Goal: Task Accomplishment & Management: Manage account settings

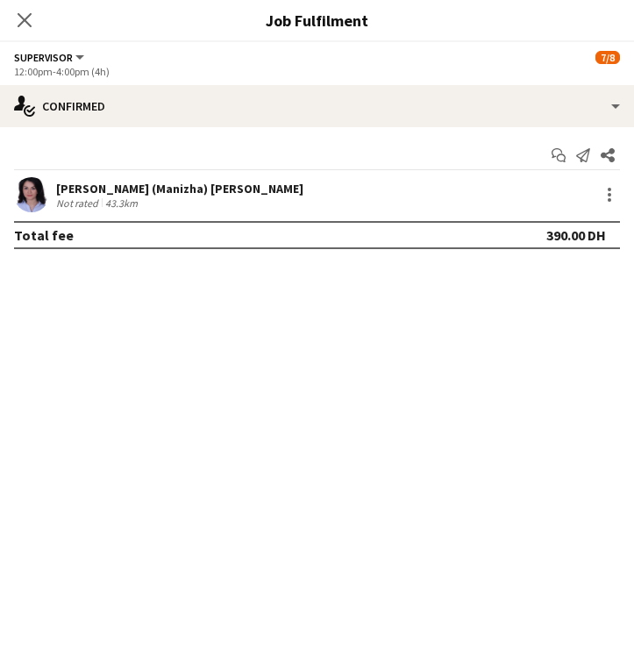
scroll to position [0, 680]
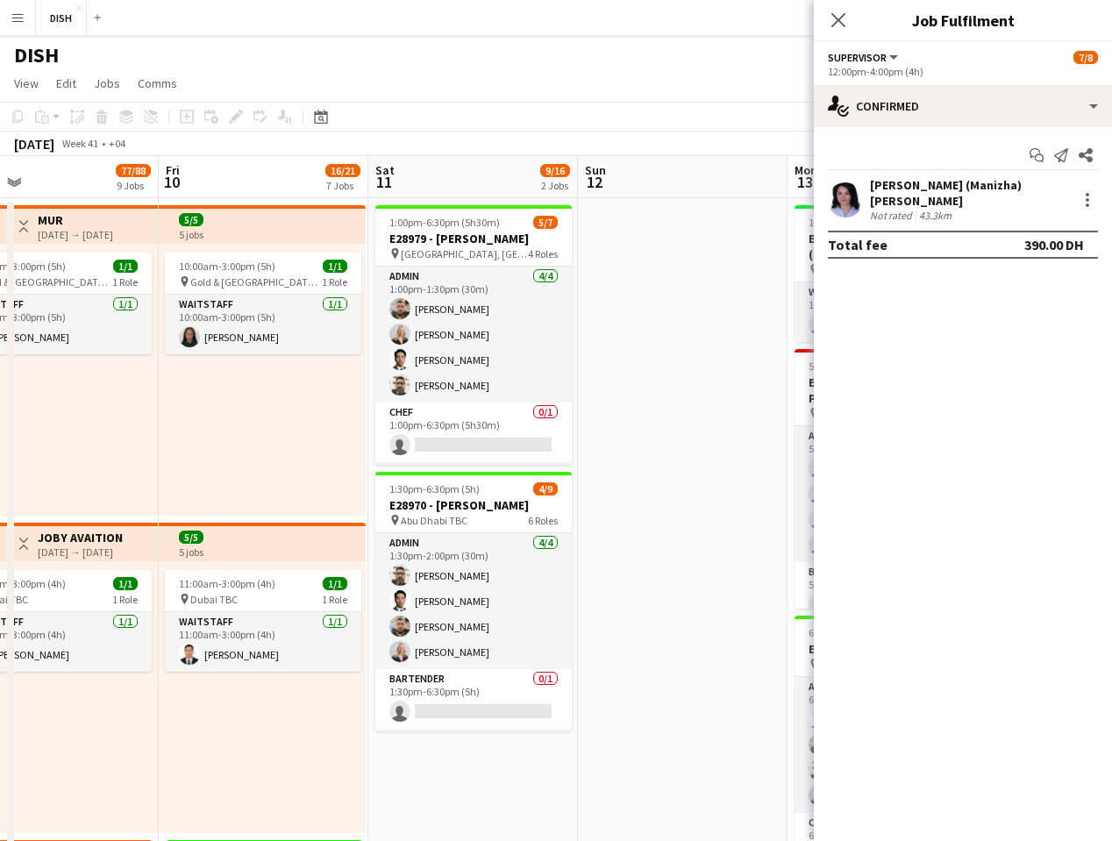
click at [17, 16] on app-icon "Menu" at bounding box center [18, 18] width 14 height 14
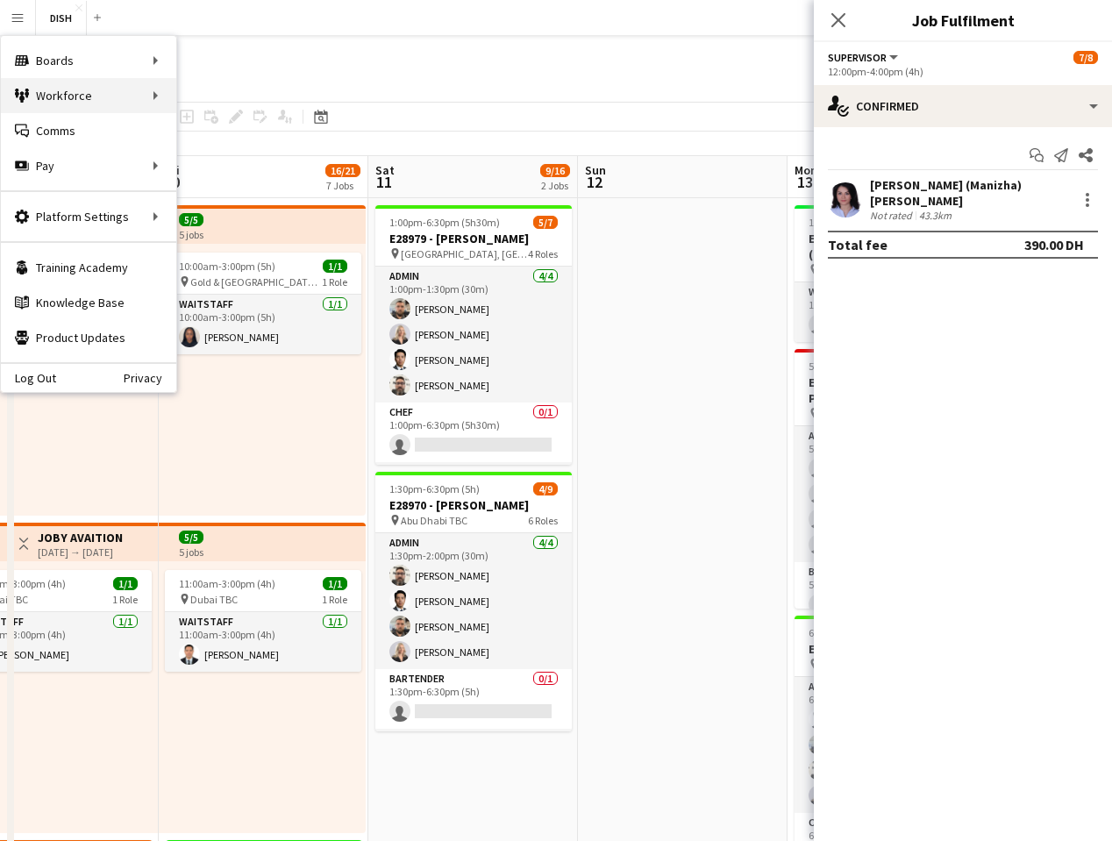
click at [145, 96] on div "Workforce Workforce" at bounding box center [88, 95] width 175 height 35
click at [221, 95] on link "My Workforce" at bounding box center [264, 95] width 175 height 35
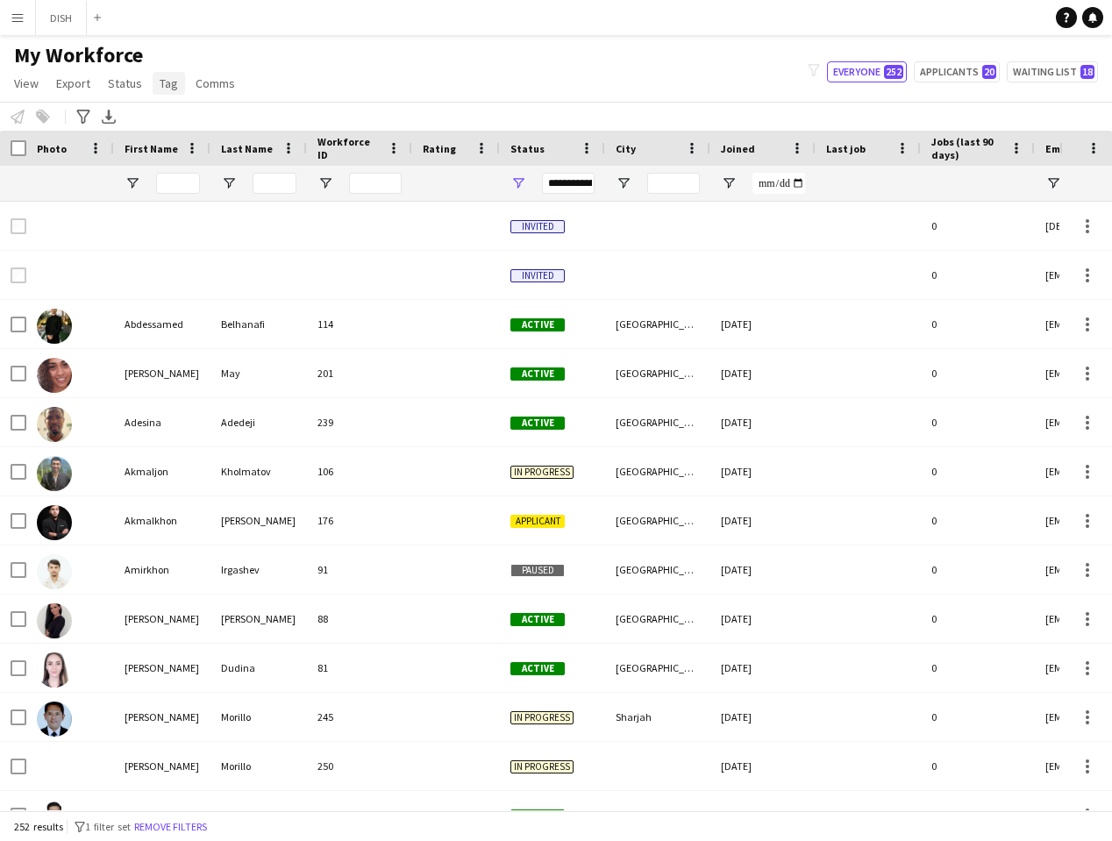
click at [168, 90] on span "Tag" at bounding box center [169, 83] width 18 height 16
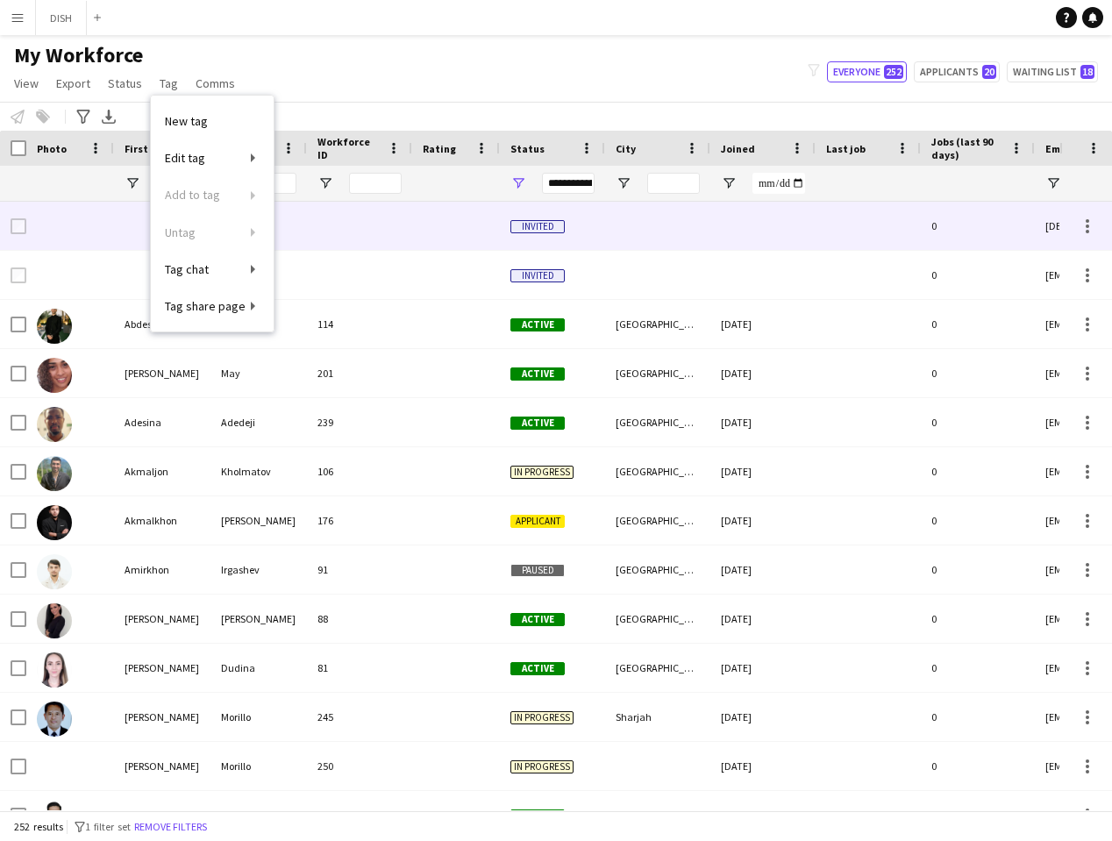
click at [70, 235] on div at bounding box center [70, 226] width 88 height 48
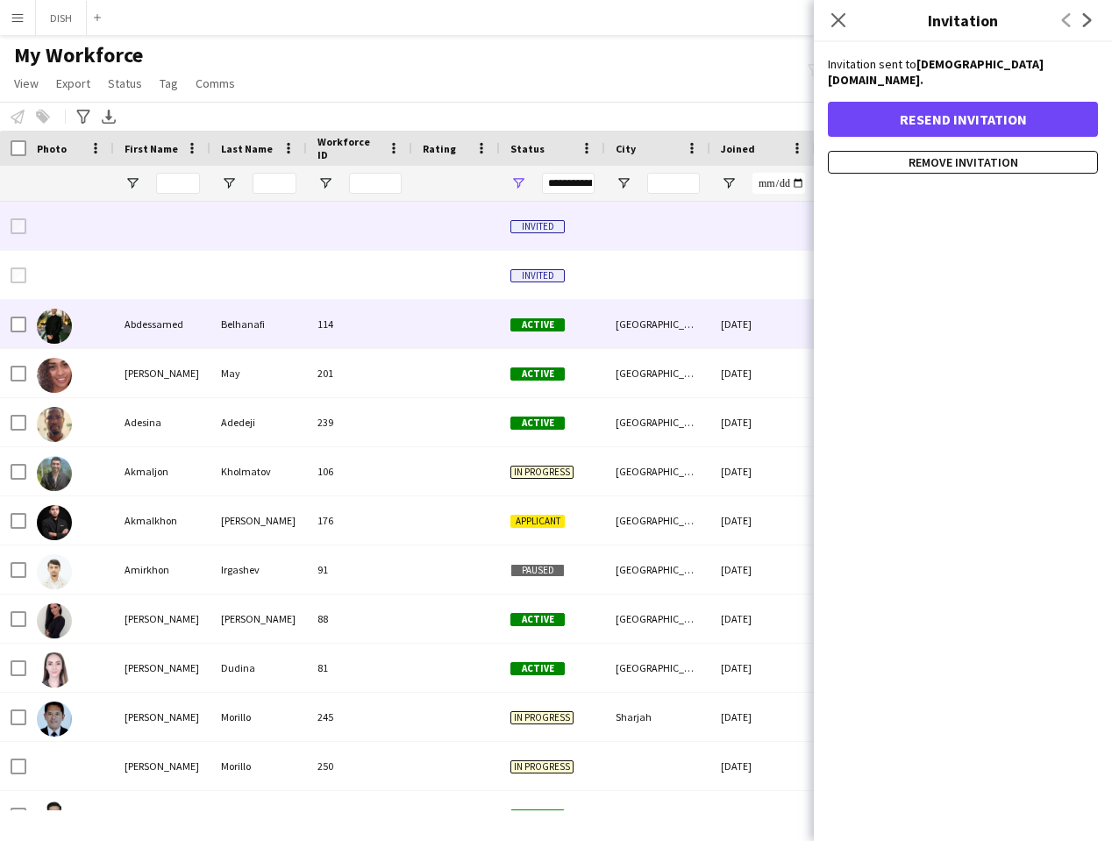
click at [308, 301] on div "114" at bounding box center [359, 324] width 105 height 48
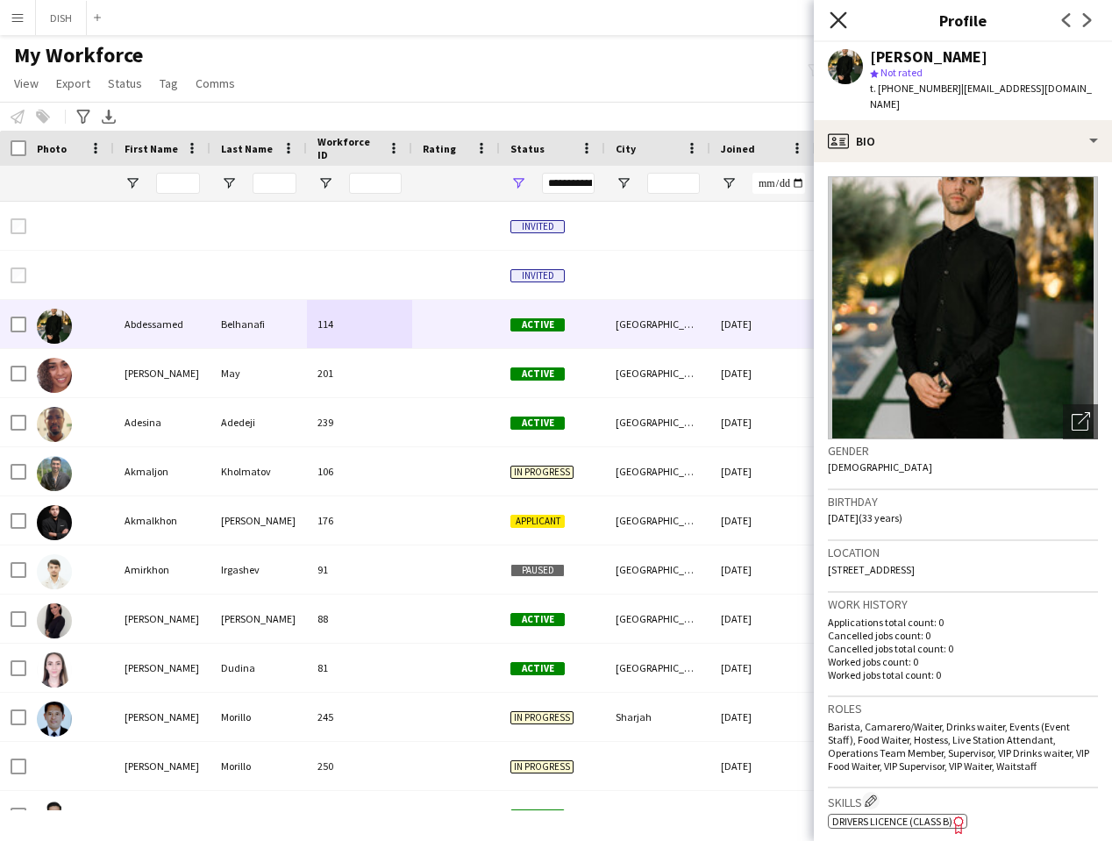
click at [633, 15] on icon at bounding box center [838, 19] width 17 height 17
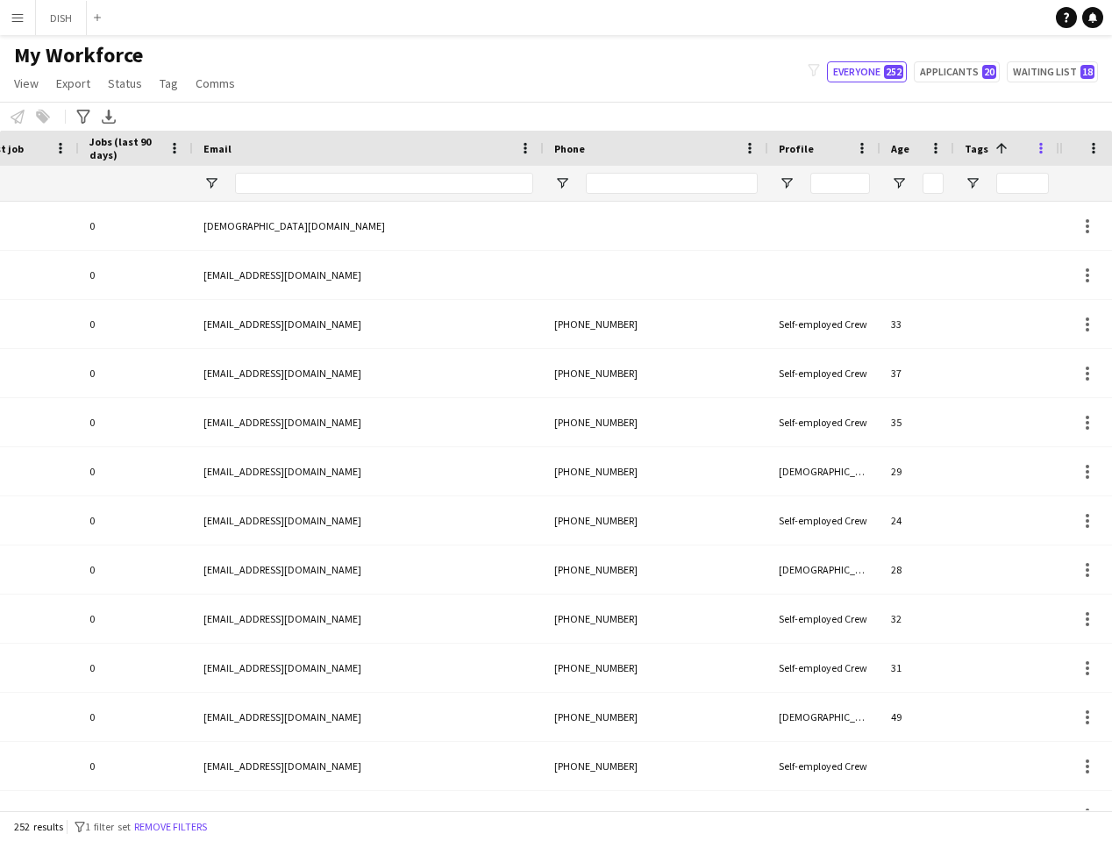
click at [633, 146] on span at bounding box center [1041, 148] width 16 height 16
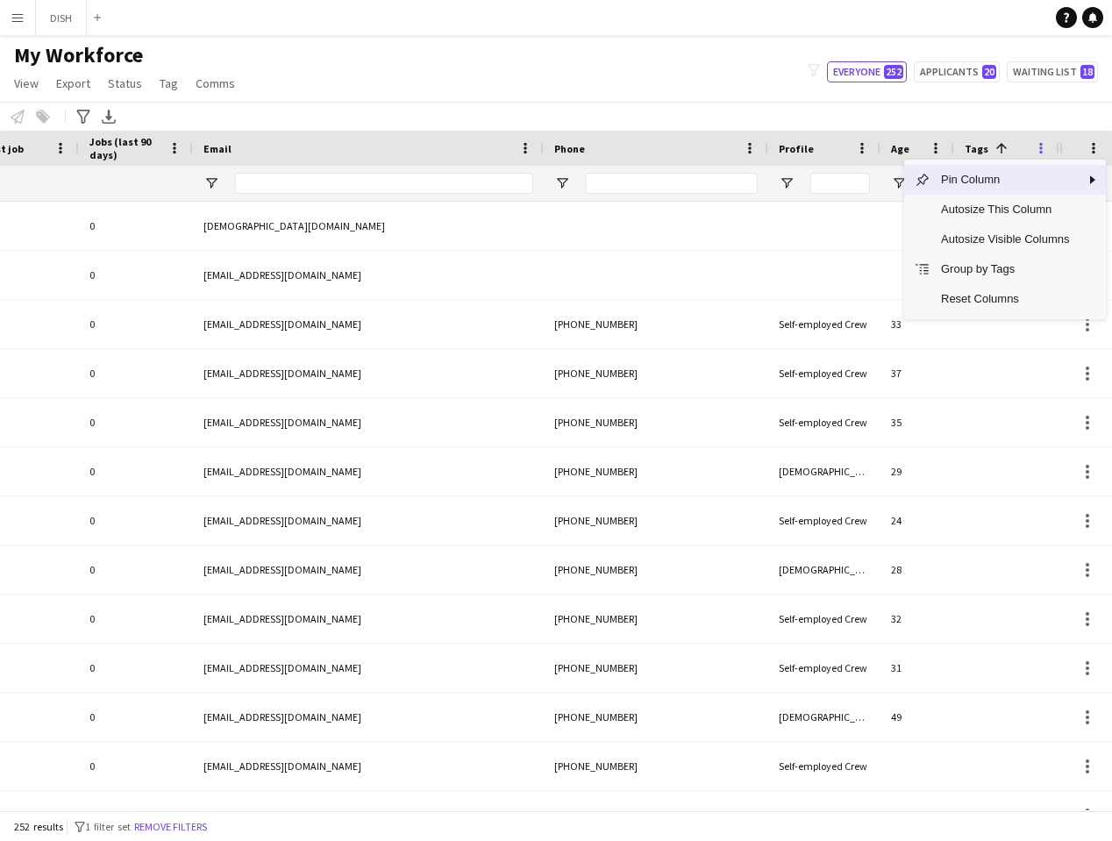
click at [633, 146] on span at bounding box center [1041, 148] width 16 height 16
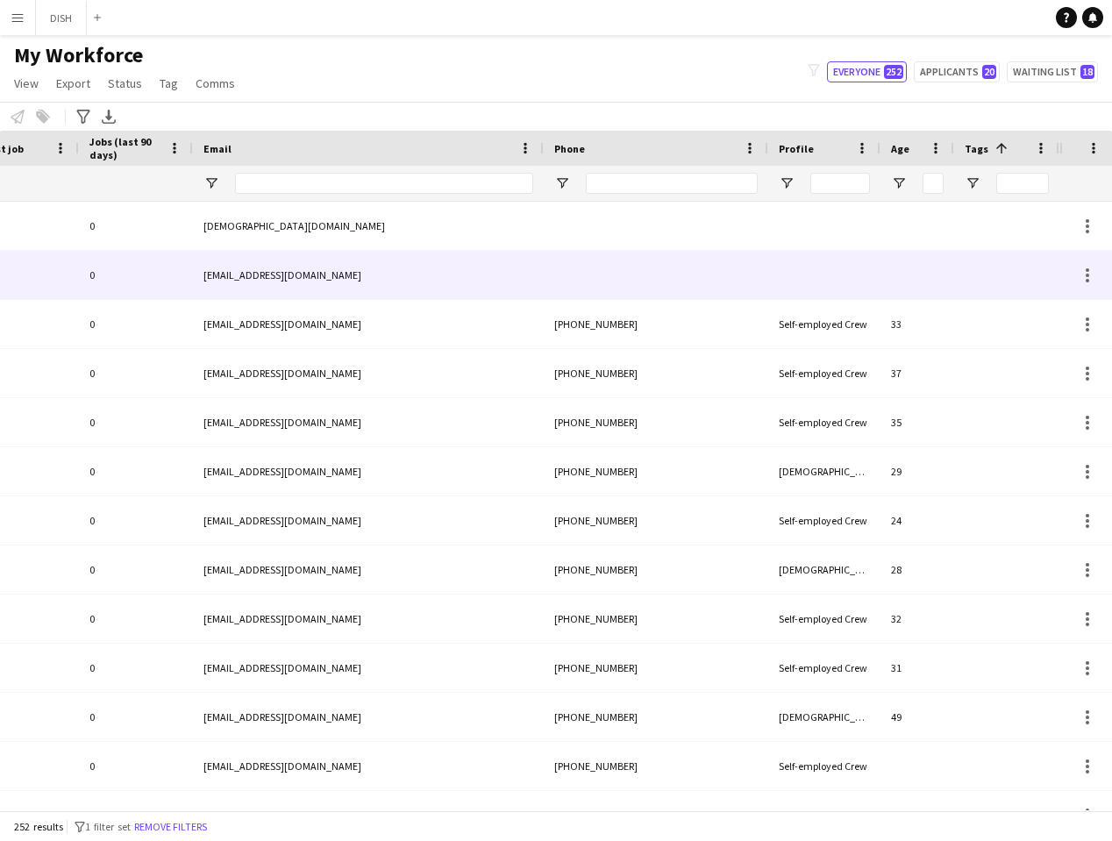
click at [633, 285] on div at bounding box center [824, 275] width 112 height 48
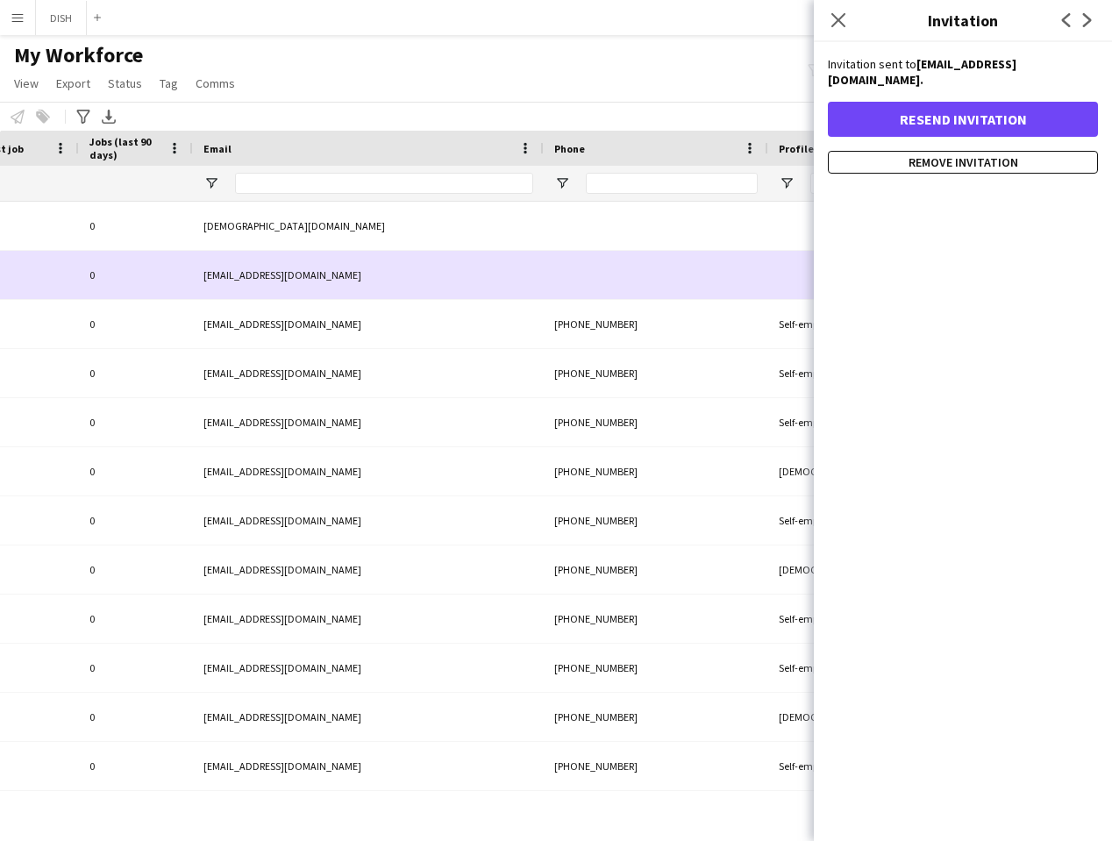
click at [633, 261] on div at bounding box center [656, 275] width 225 height 48
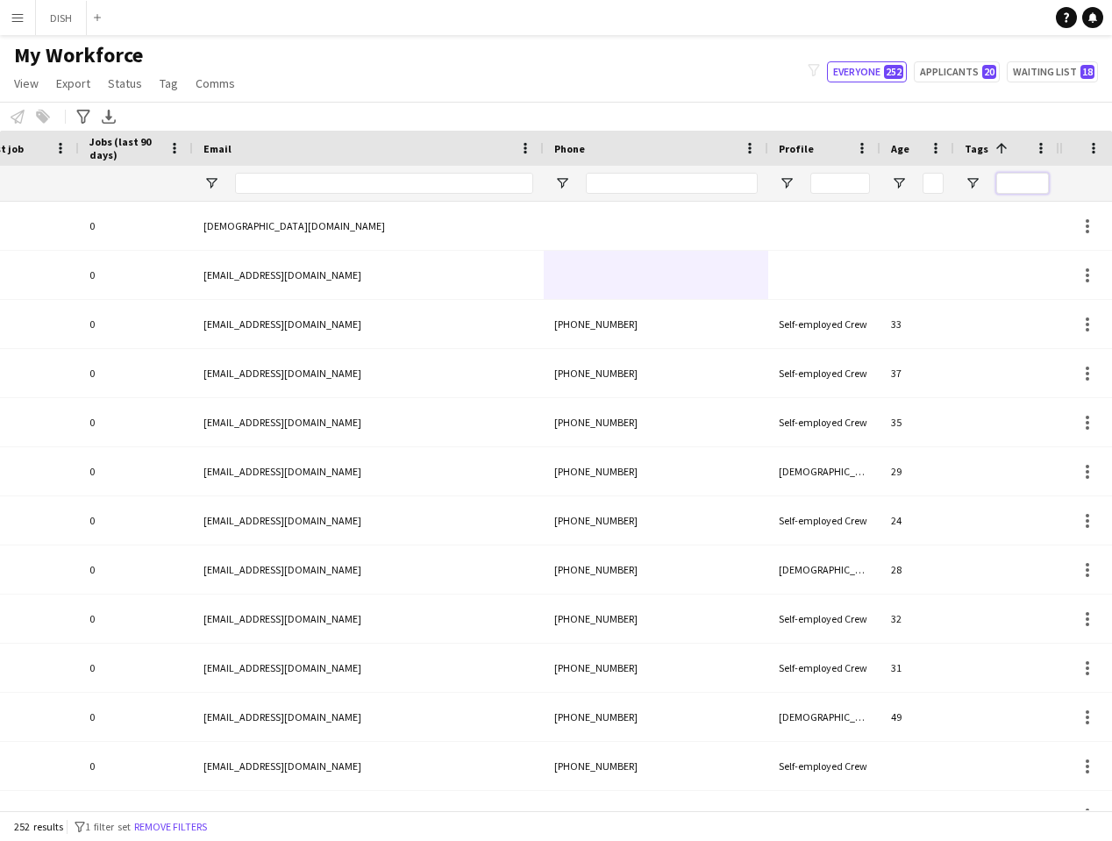
click at [633, 187] on input "Tags Filter Input" at bounding box center [1023, 183] width 53 height 21
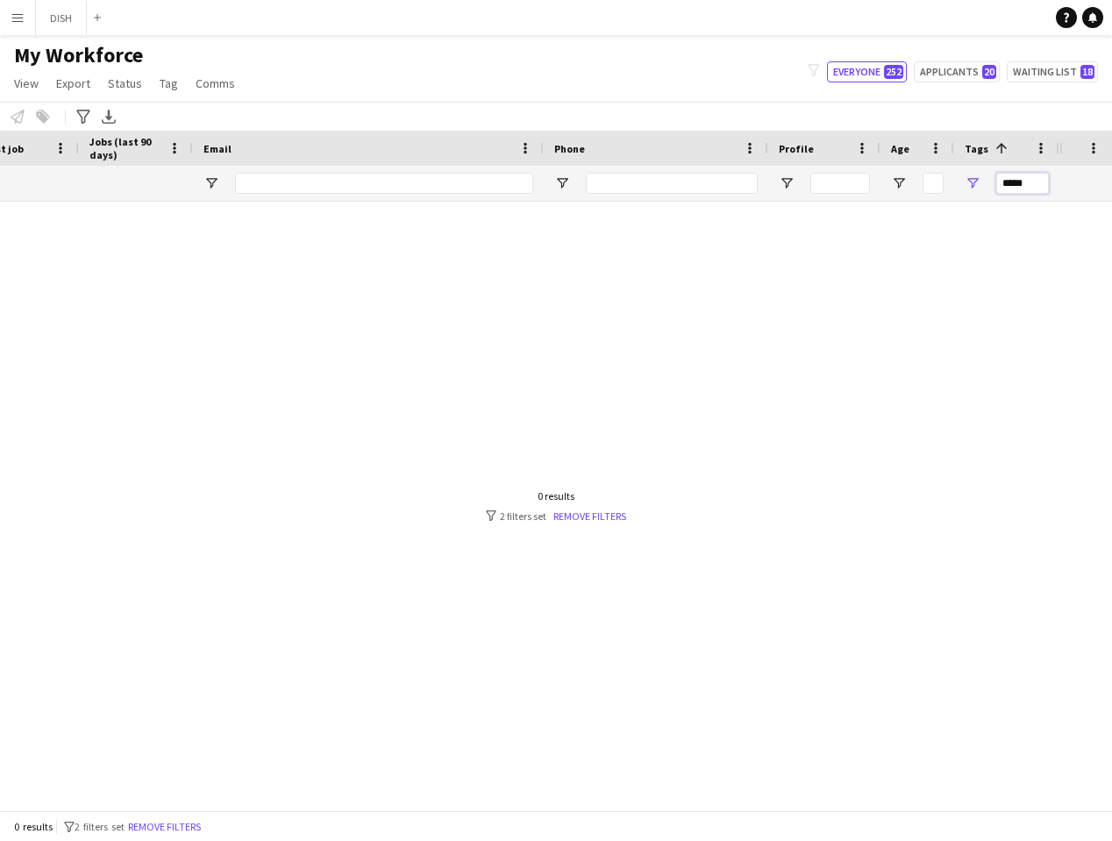
type input "*****"
click at [585, 319] on div at bounding box center [530, 506] width 1060 height 609
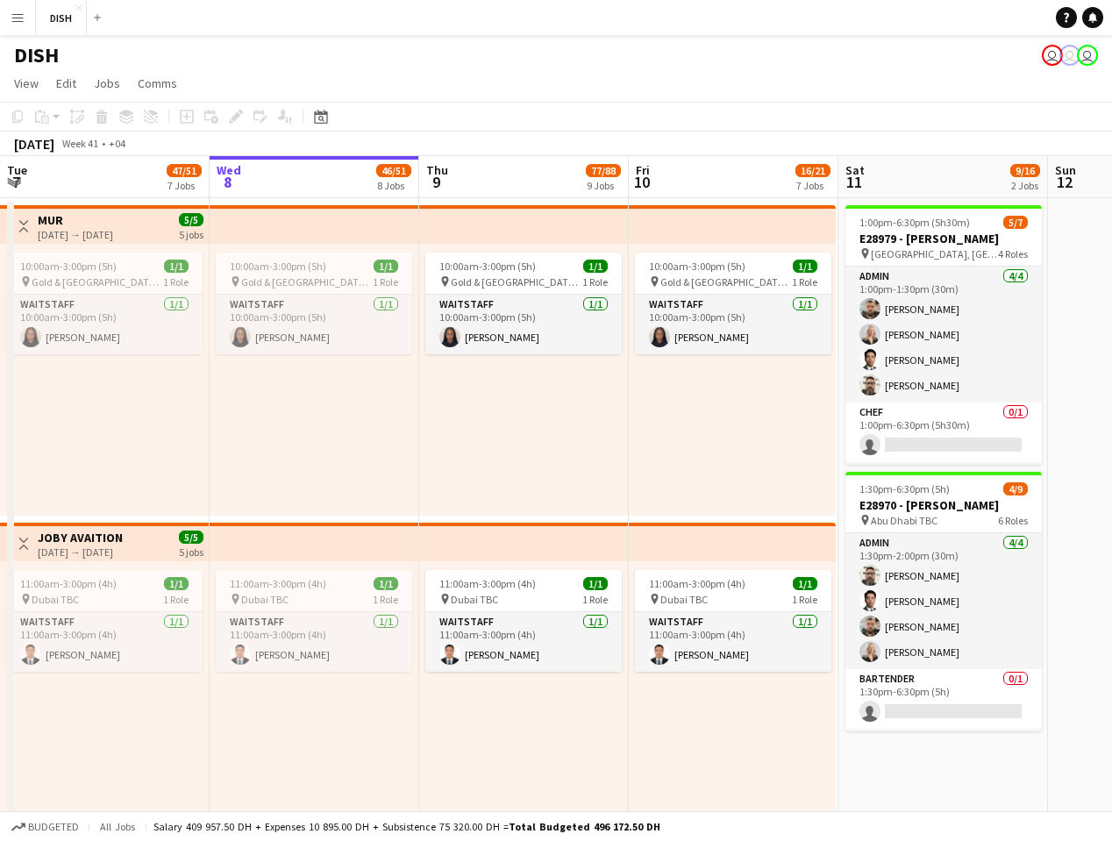
click at [28, 9] on button "Menu" at bounding box center [17, 17] width 35 height 35
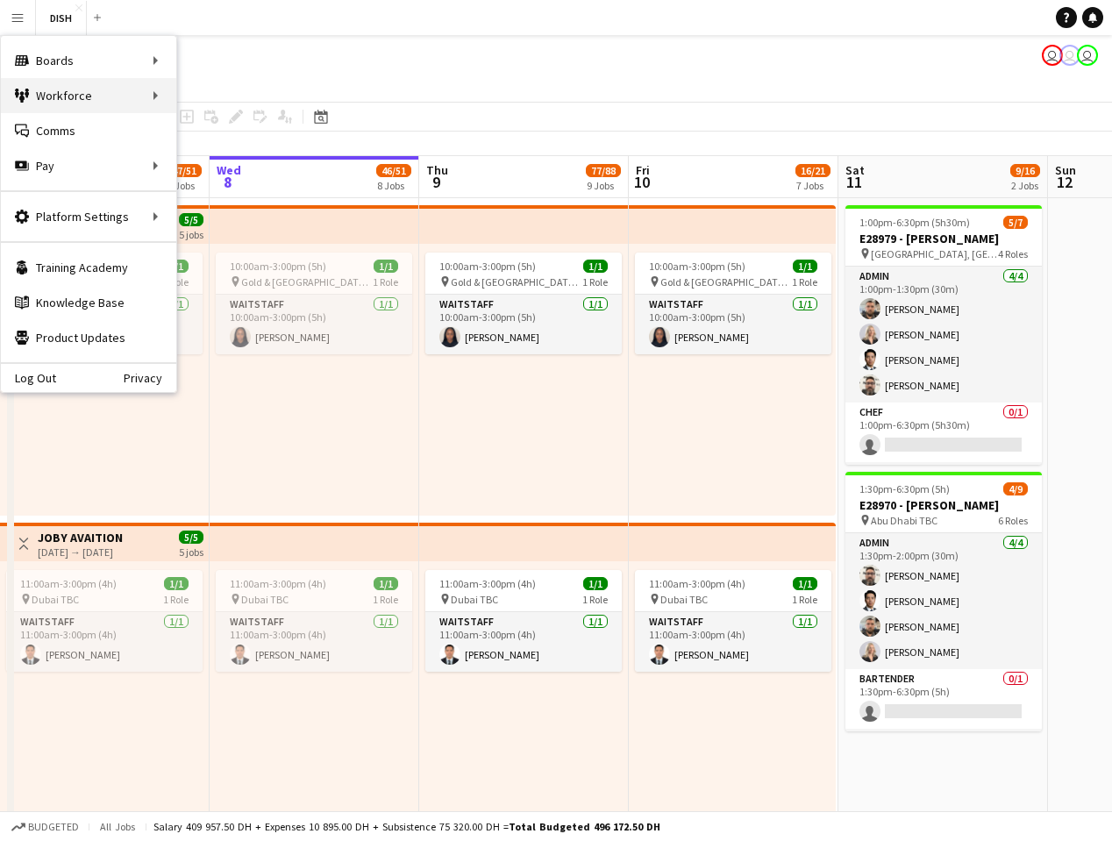
click at [162, 100] on div "Workforce Workforce" at bounding box center [88, 95] width 175 height 35
click at [226, 95] on link "My Workforce" at bounding box center [264, 95] width 175 height 35
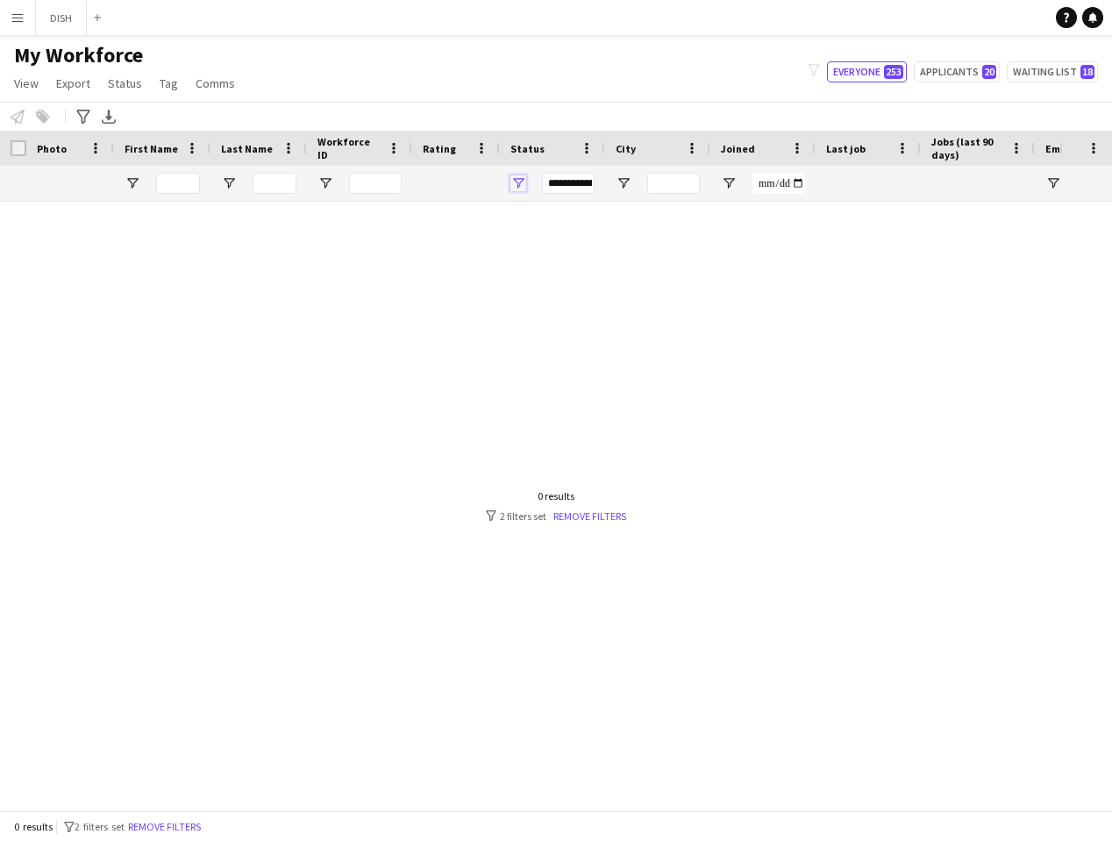
click at [521, 182] on span "Open Filter Menu" at bounding box center [519, 183] width 16 height 16
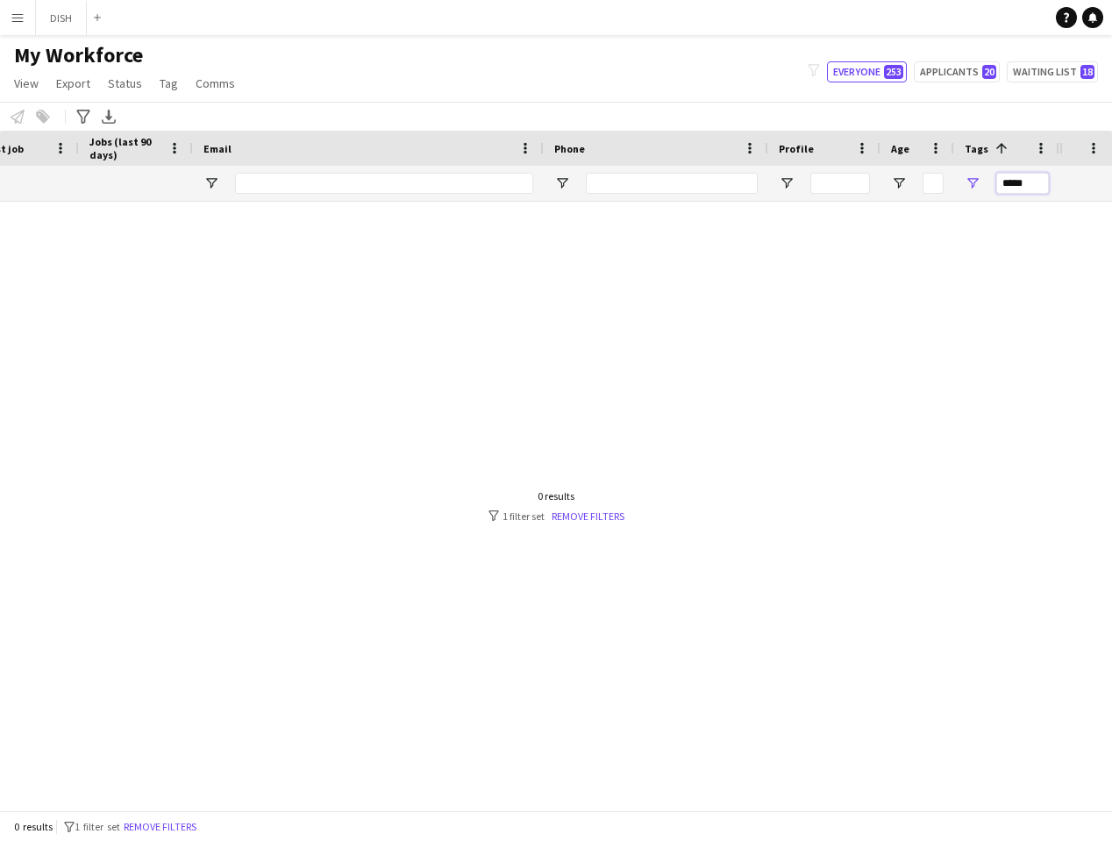
click at [633, 177] on input "*****" at bounding box center [1023, 183] width 53 height 21
type input "*"
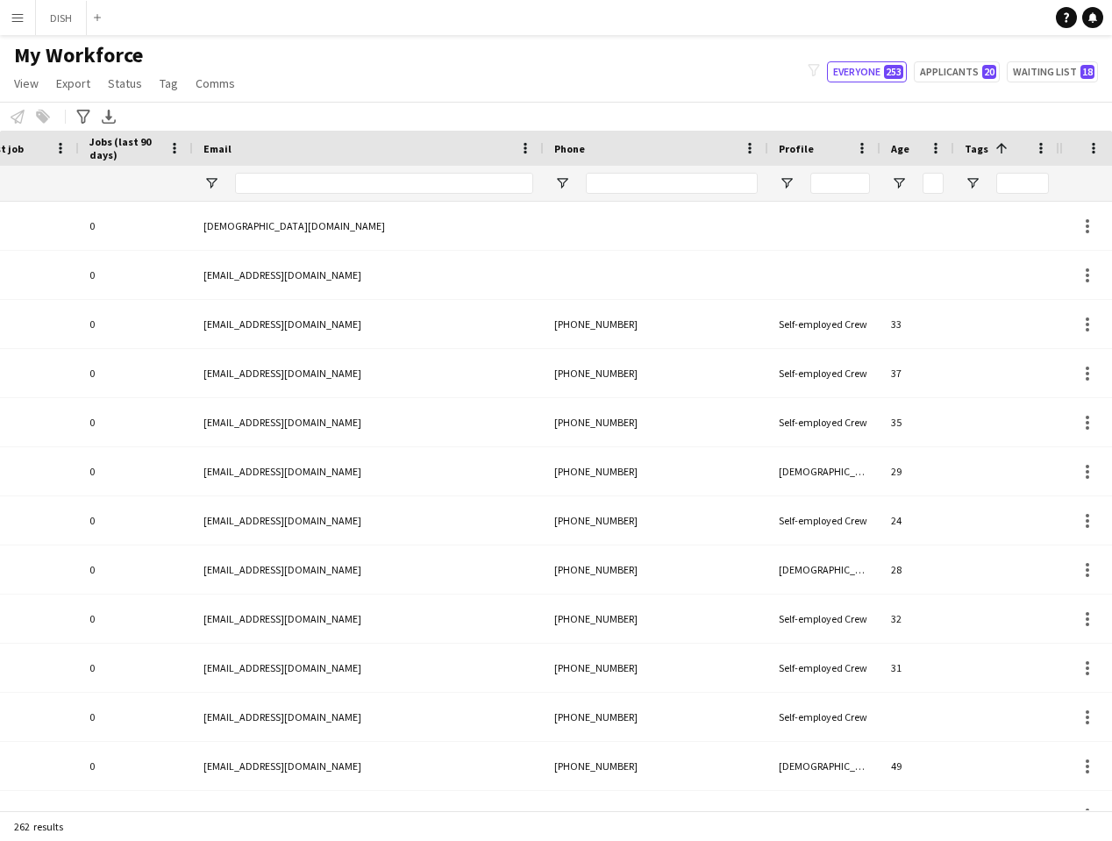
click at [633, 148] on span "Tags" at bounding box center [977, 148] width 24 height 13
click at [633, 151] on span at bounding box center [1002, 148] width 16 height 16
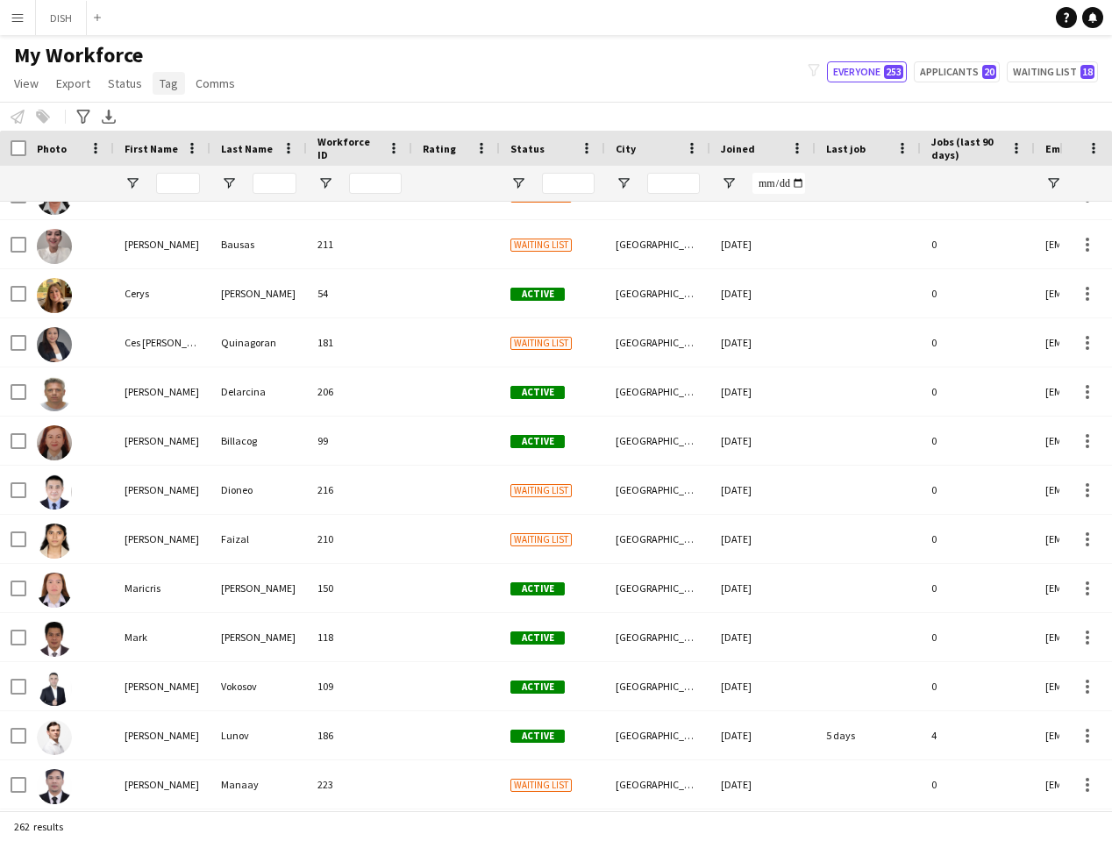
click at [161, 83] on span "Tag" at bounding box center [169, 83] width 18 height 16
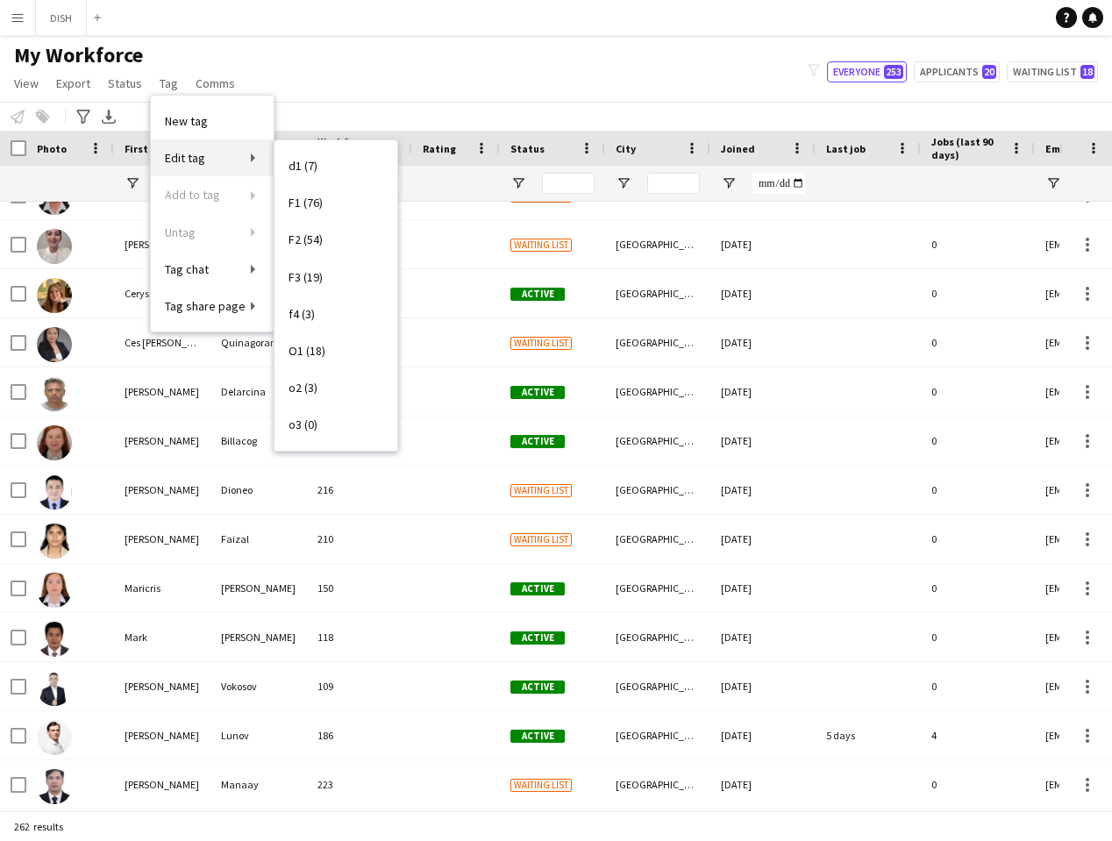
click at [208, 165] on link "Edit tag" at bounding box center [212, 157] width 123 height 37
click at [247, 159] on link "Edit tag" at bounding box center [212, 157] width 123 height 37
click at [247, 154] on link "Edit tag" at bounding box center [212, 157] width 123 height 37
click at [259, 157] on link "Edit tag" at bounding box center [212, 157] width 123 height 37
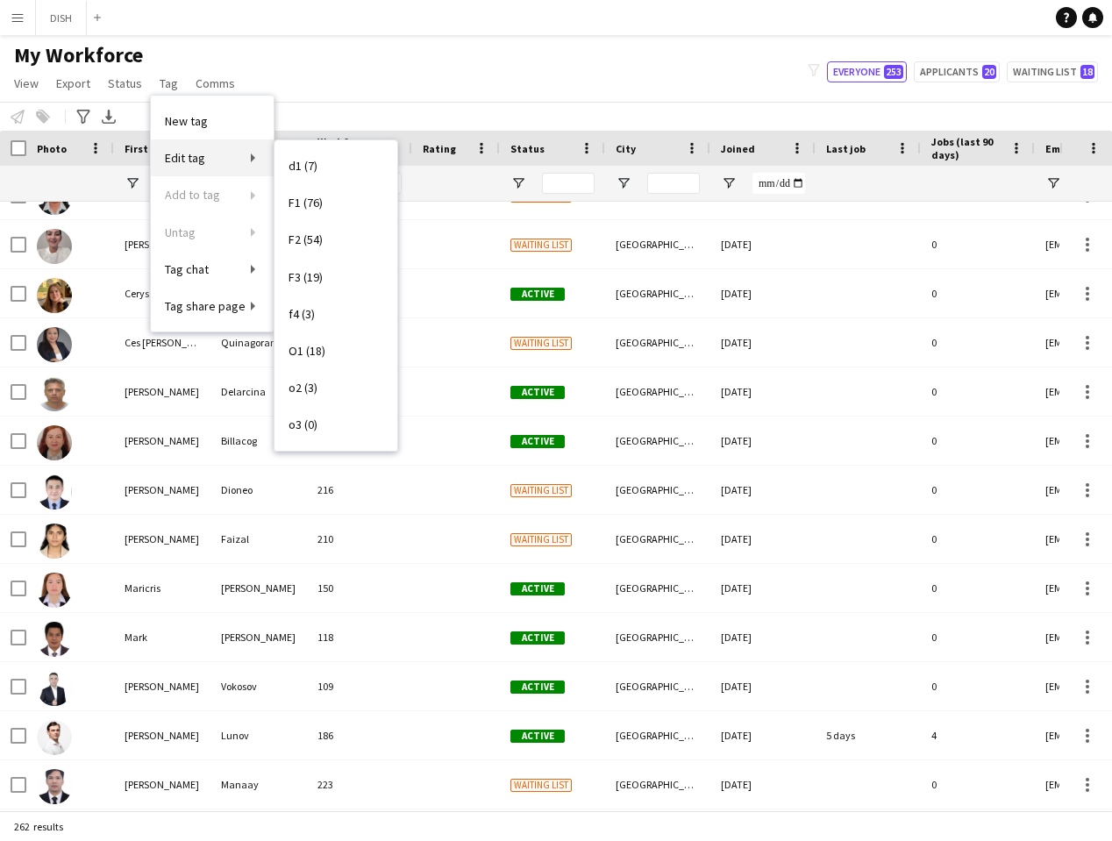
click at [224, 160] on link "Edit tag" at bounding box center [212, 157] width 123 height 37
click at [252, 158] on link "Edit tag" at bounding box center [212, 157] width 123 height 37
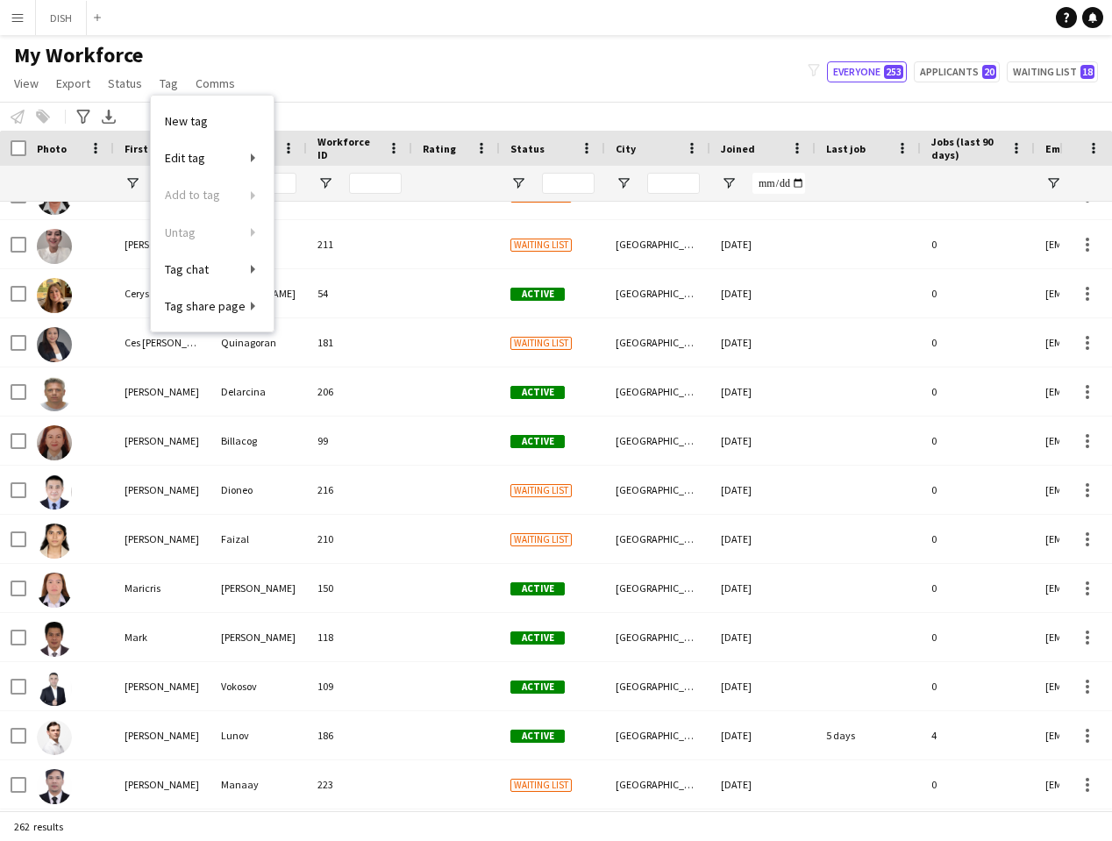
click at [281, 80] on div "My Workforce View Views Default view f1 J.view [PERSON_NAME]'s view Test New vi…" at bounding box center [556, 72] width 1112 height 60
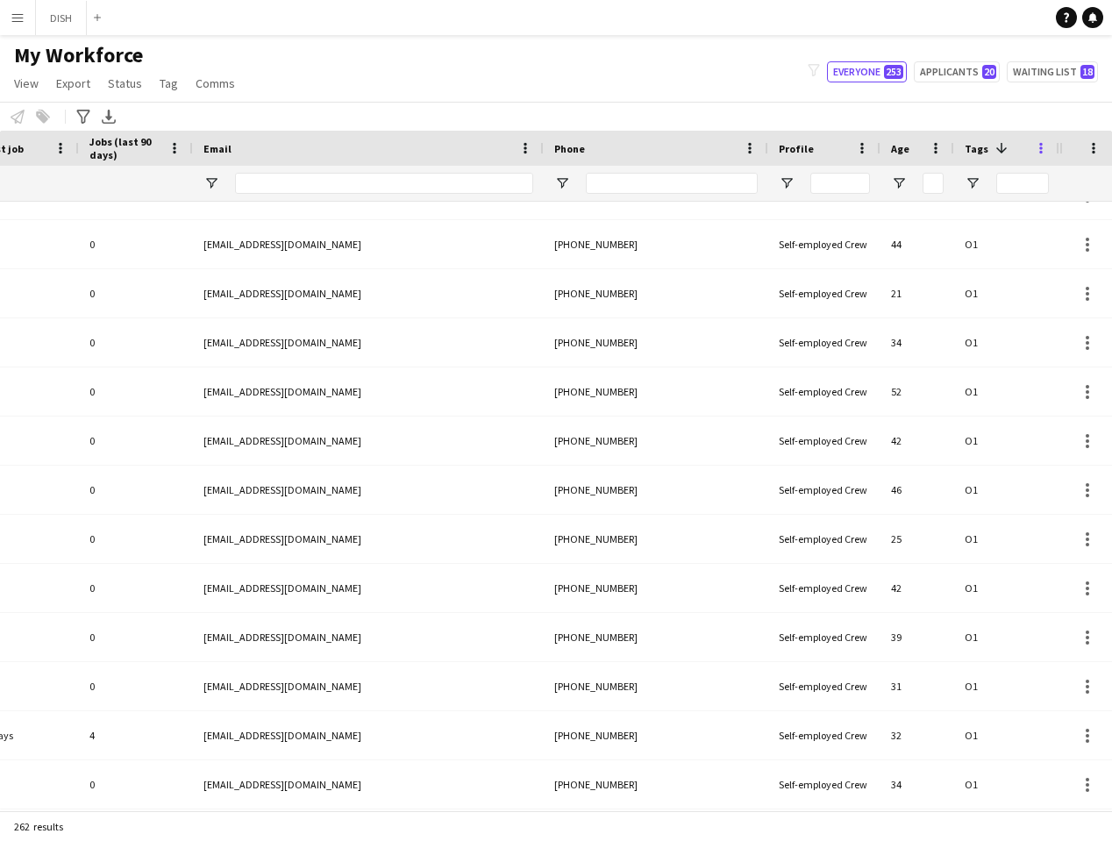
click at [633, 145] on span at bounding box center [1041, 148] width 16 height 16
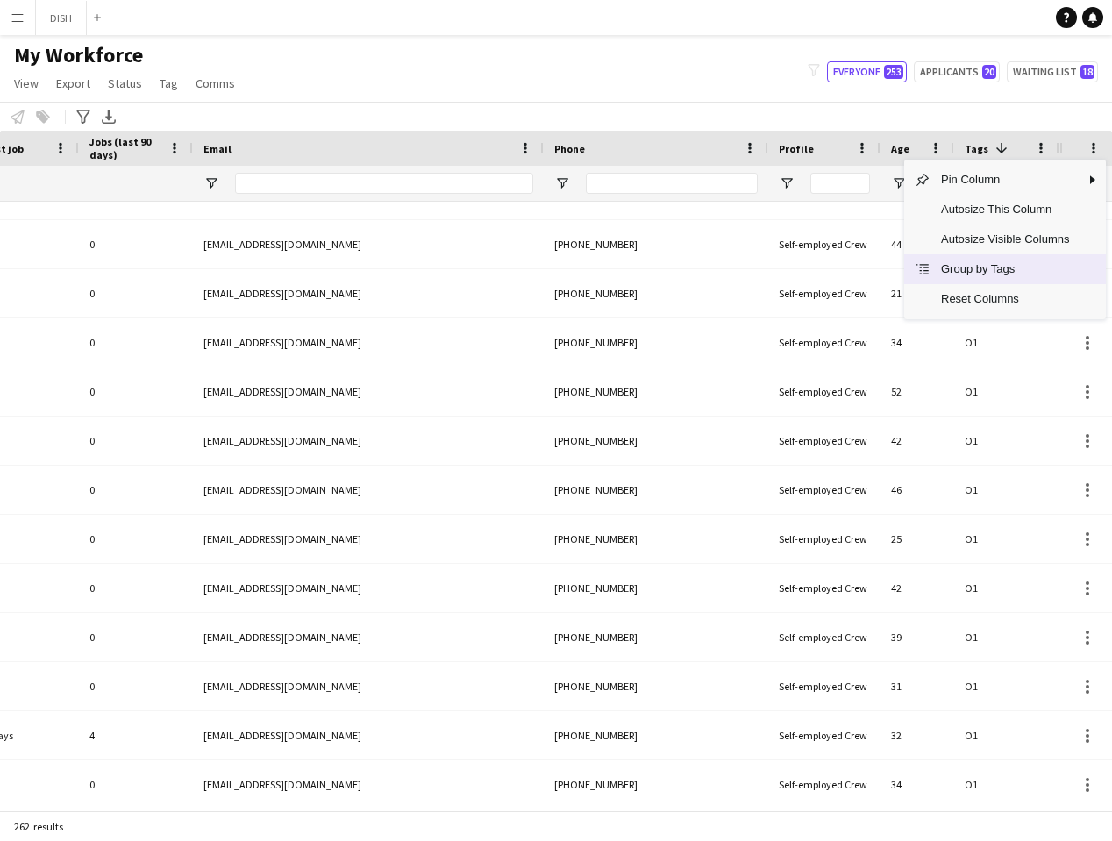
click at [633, 268] on span "Group by Tags" at bounding box center [1005, 269] width 149 height 30
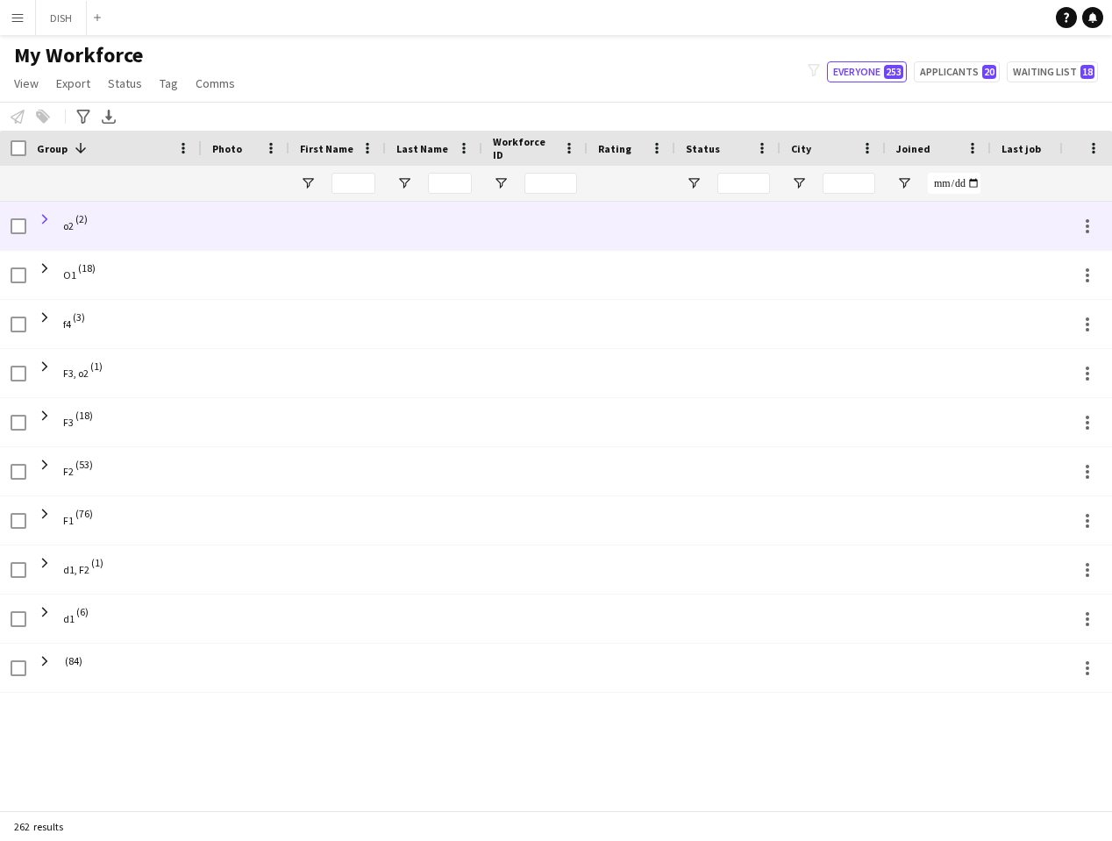
click at [47, 219] on span at bounding box center [45, 219] width 16 height 16
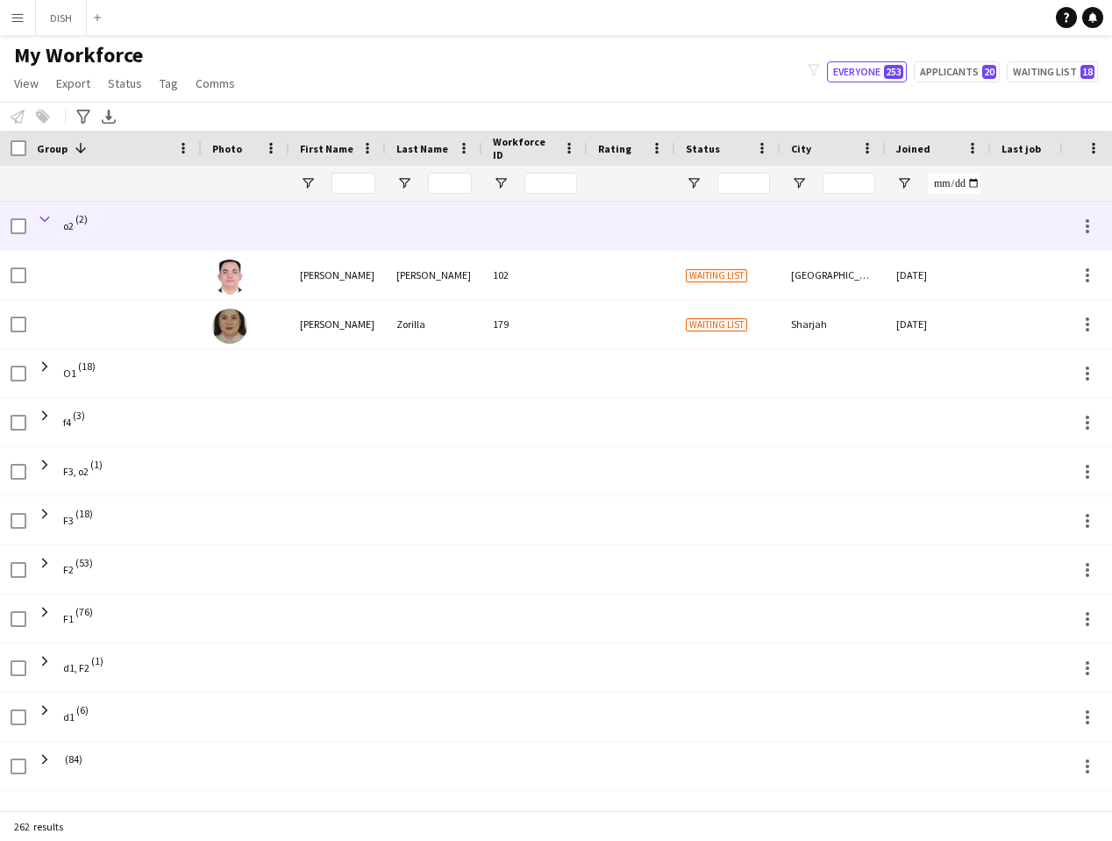
click at [47, 219] on span at bounding box center [45, 219] width 16 height 16
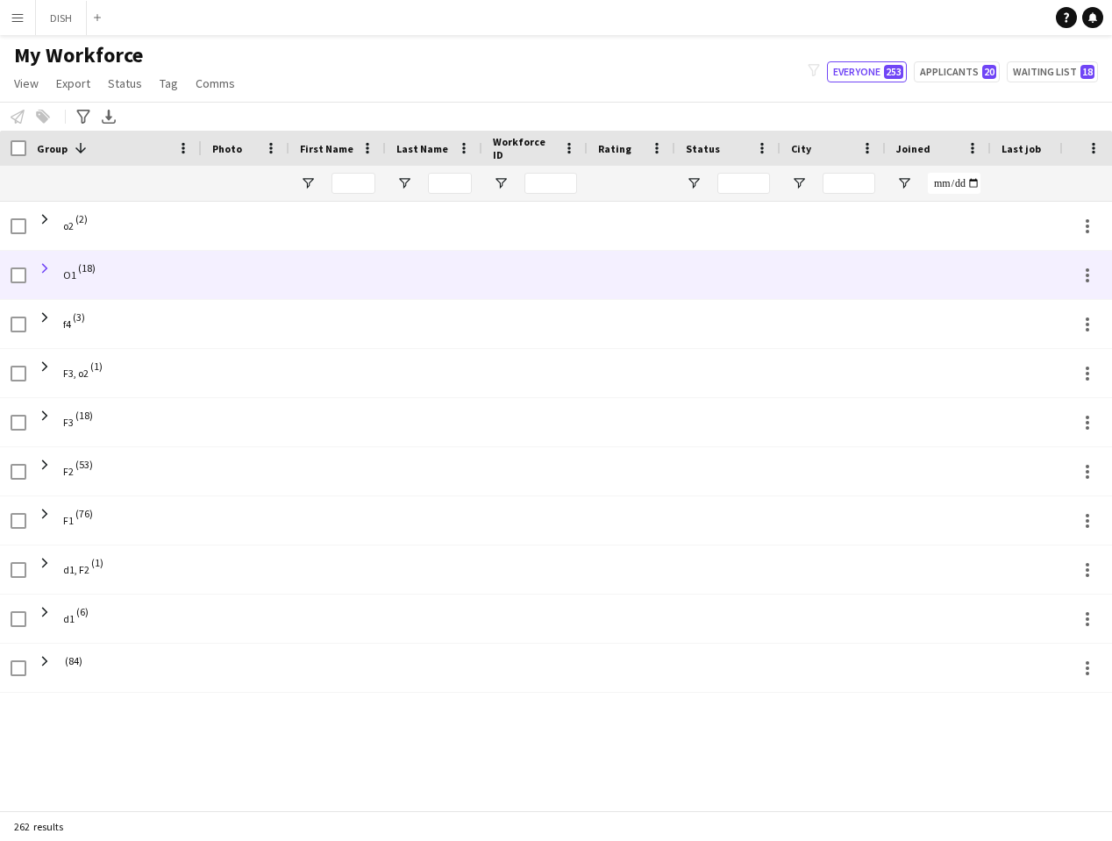
click at [45, 267] on span at bounding box center [45, 269] width 16 height 16
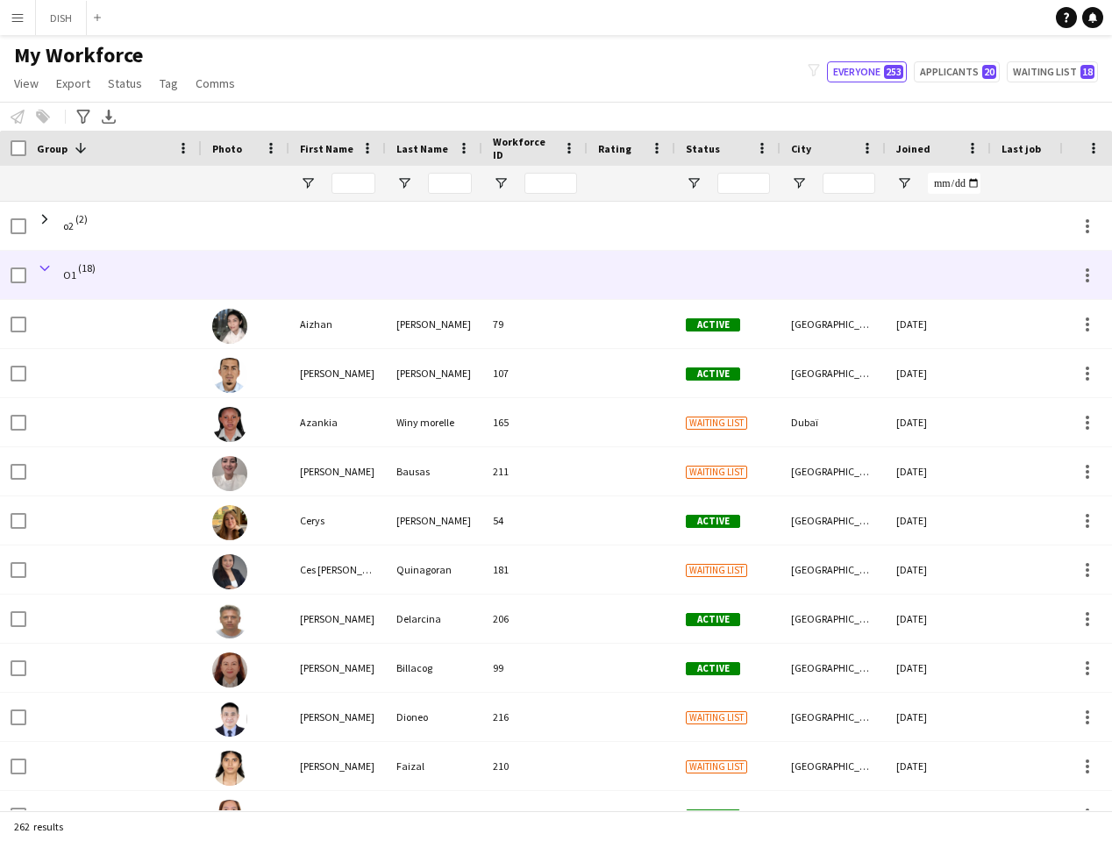
click at [45, 267] on span at bounding box center [45, 269] width 16 height 16
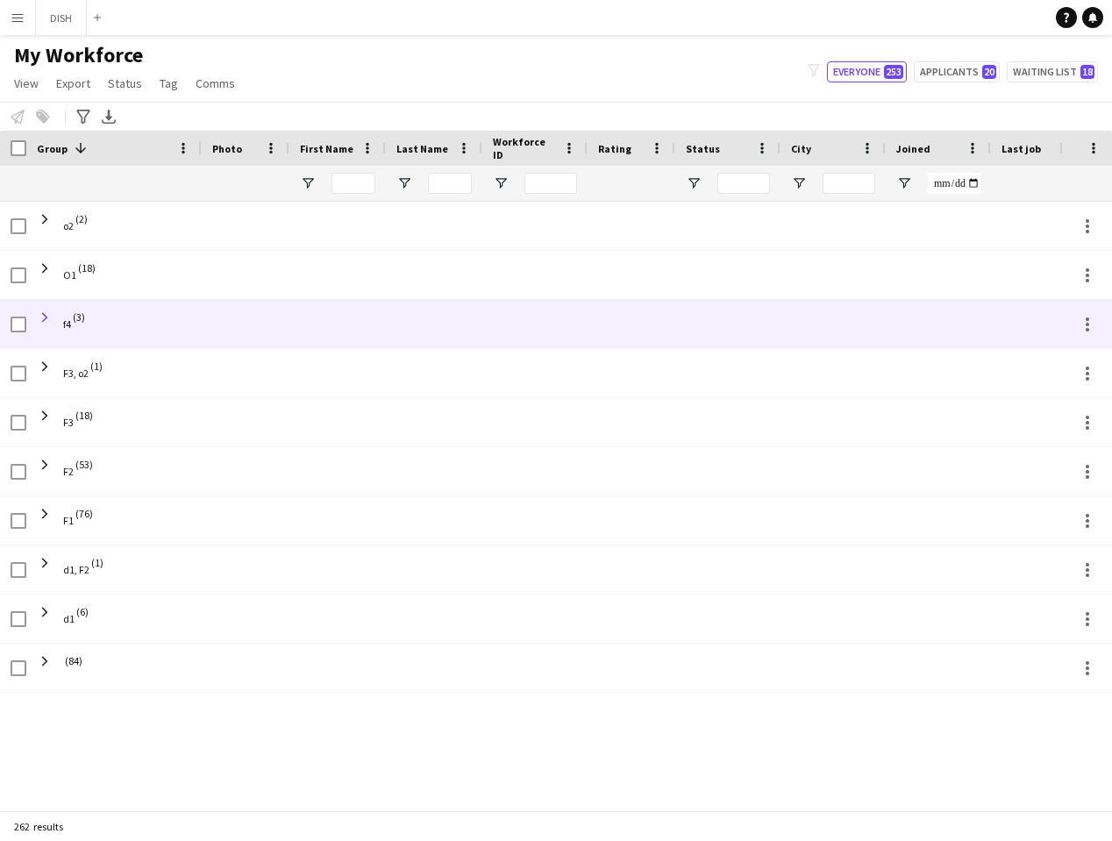
click at [45, 318] on span at bounding box center [45, 318] width 16 height 16
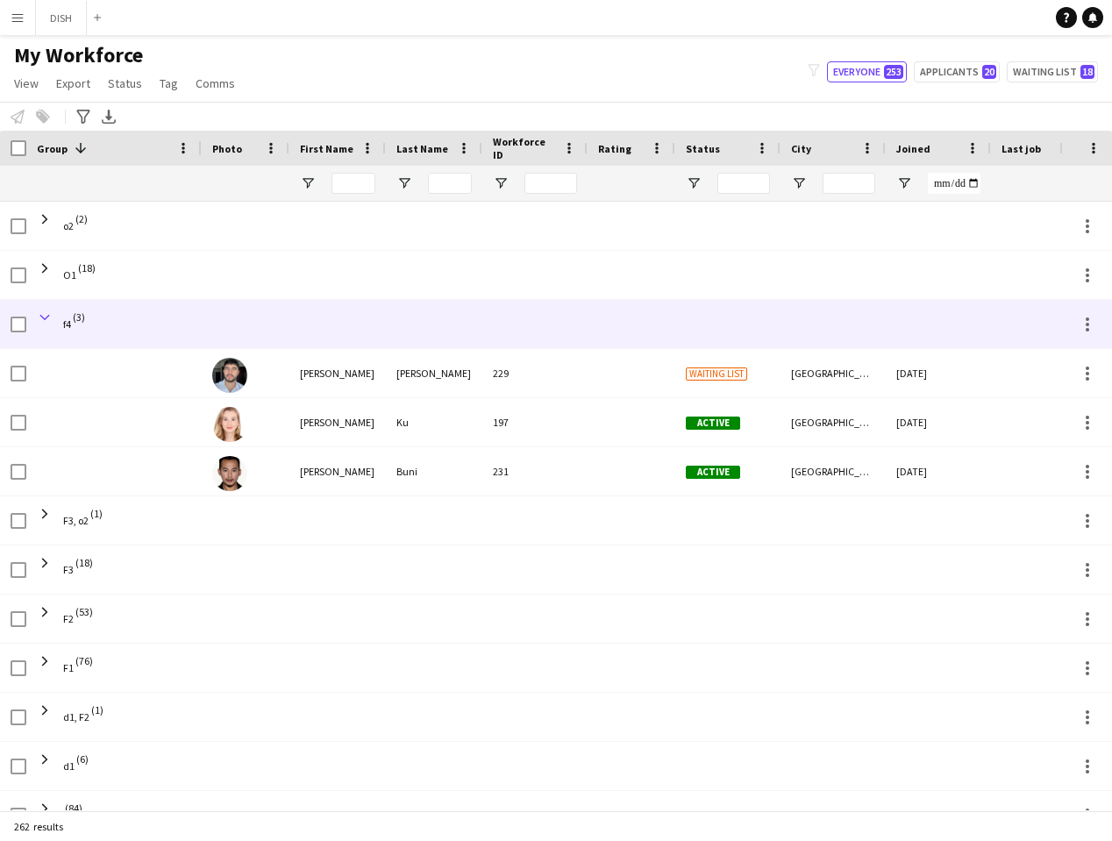
click at [45, 318] on span at bounding box center [45, 318] width 16 height 16
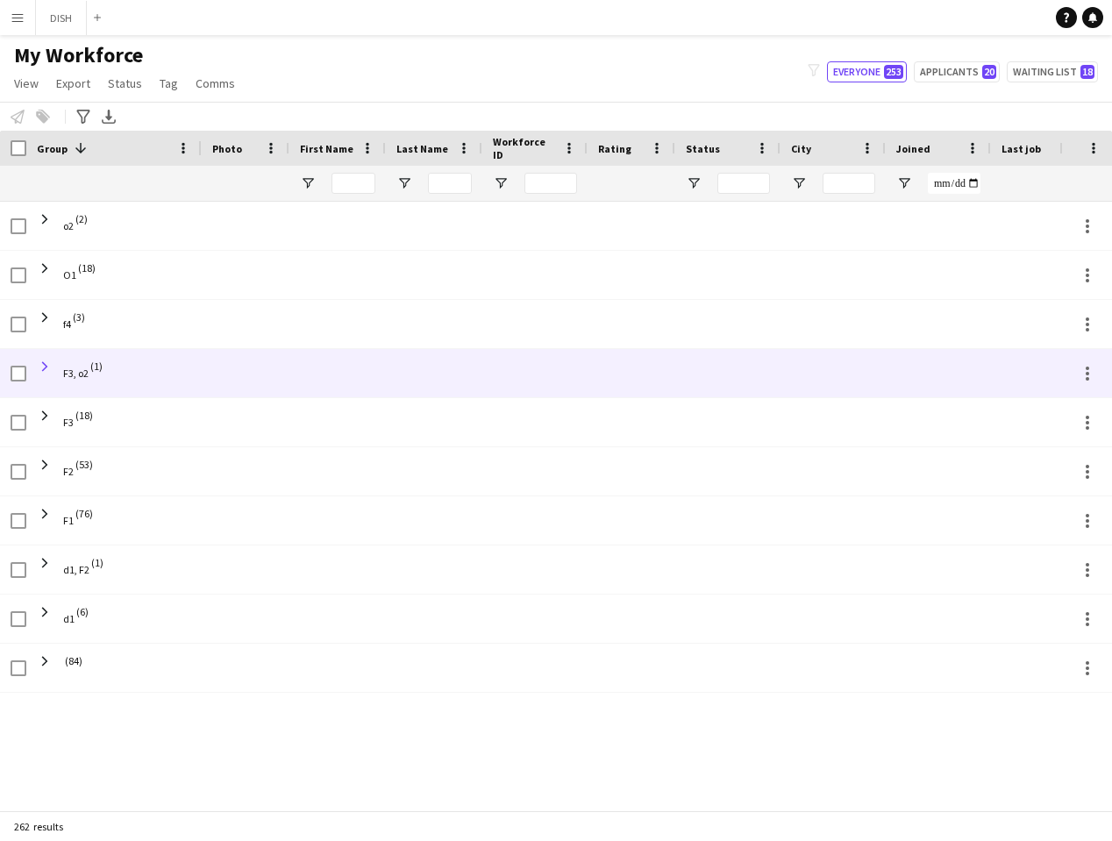
click at [47, 369] on span at bounding box center [45, 367] width 16 height 16
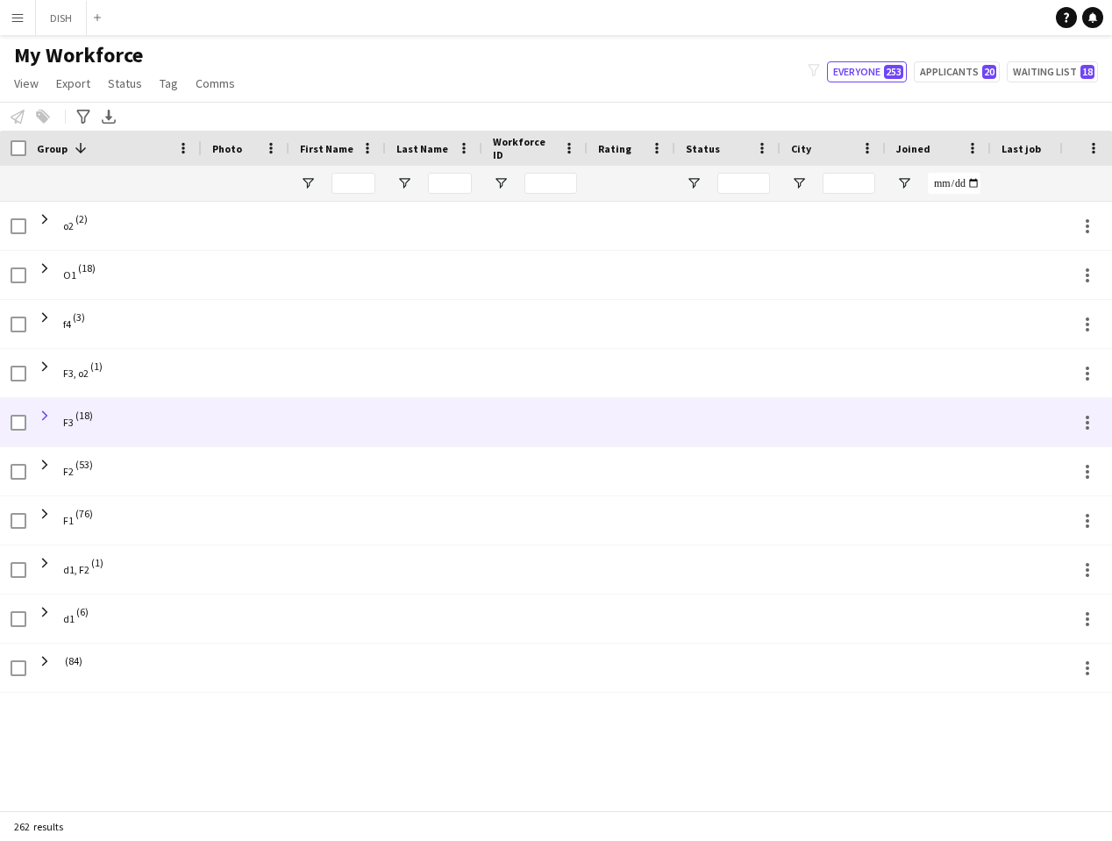
click at [47, 411] on span at bounding box center [45, 416] width 16 height 16
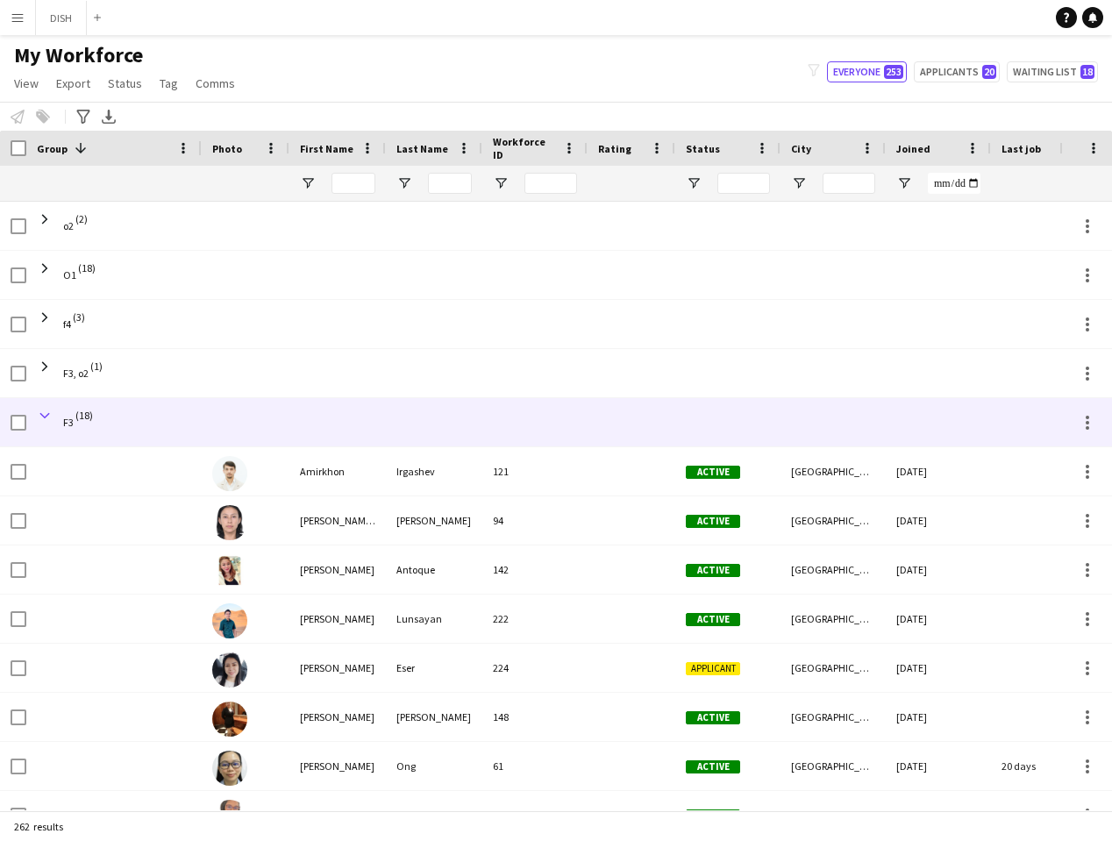
click at [46, 411] on span at bounding box center [45, 416] width 16 height 16
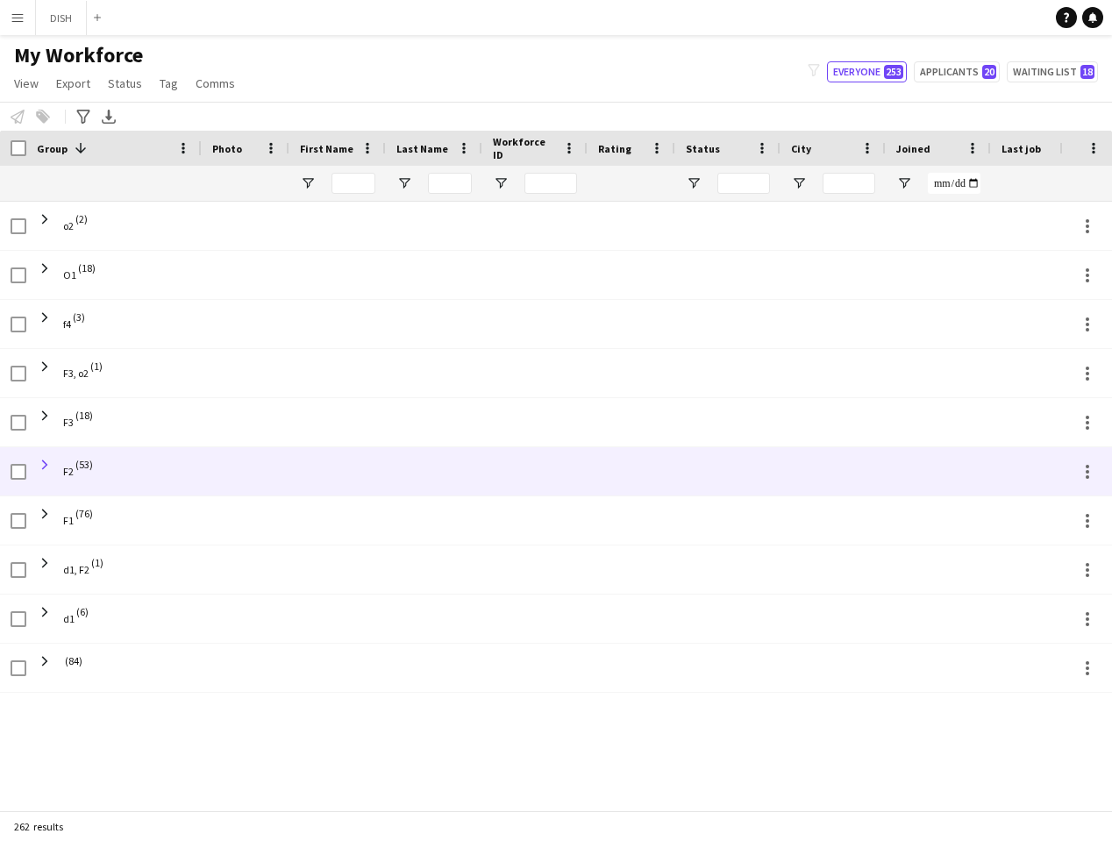
click at [42, 471] on span at bounding box center [45, 465] width 16 height 16
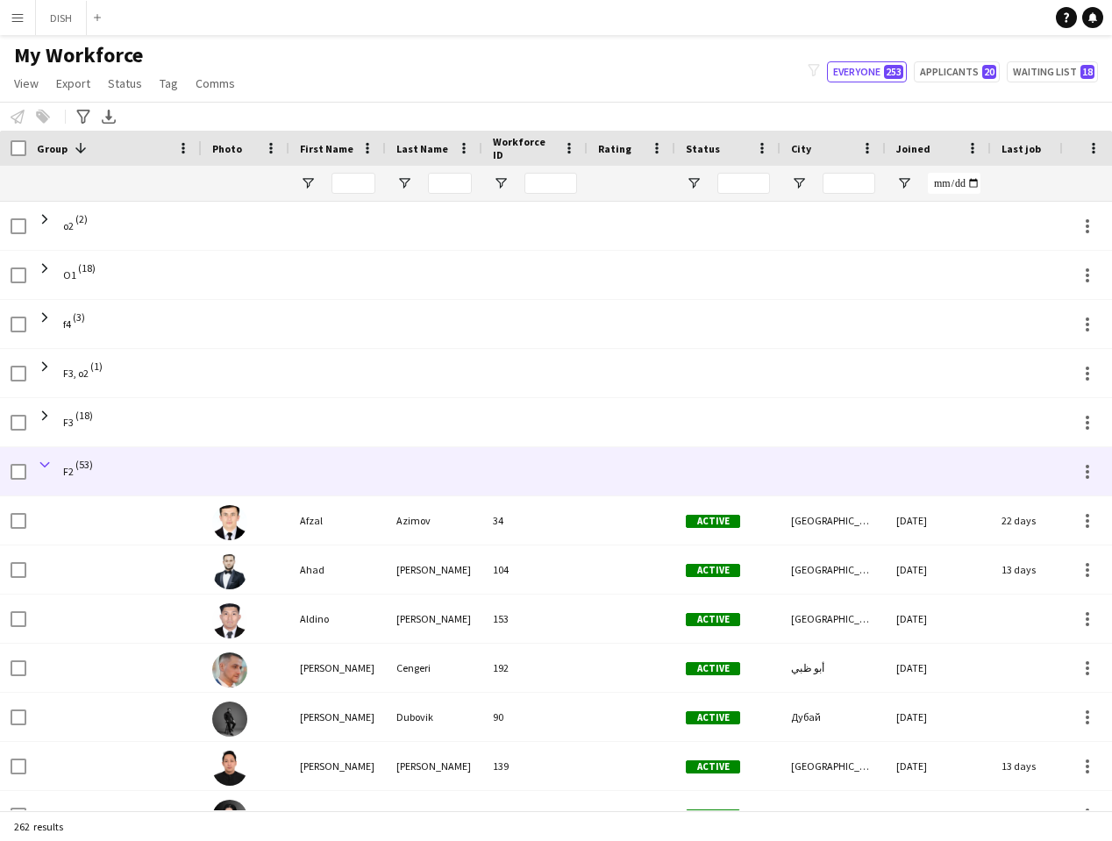
click at [42, 471] on span at bounding box center [45, 465] width 16 height 16
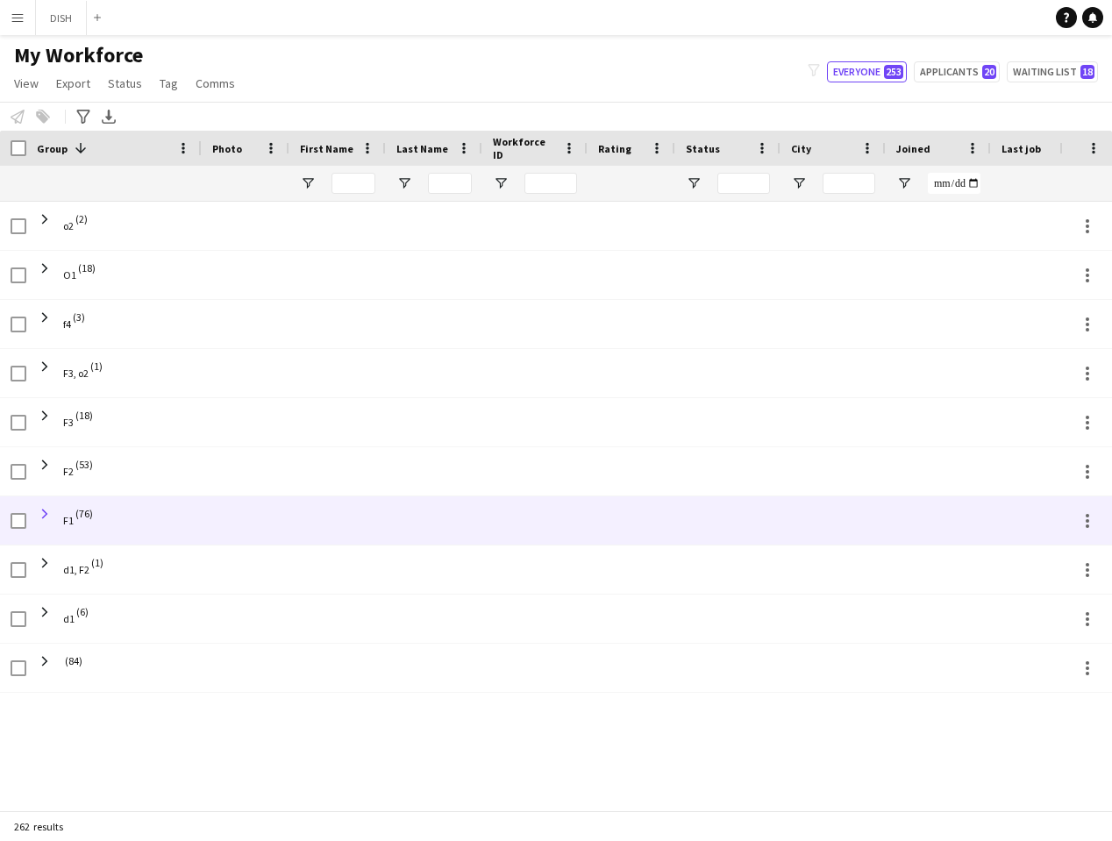
click at [47, 517] on span at bounding box center [45, 514] width 16 height 16
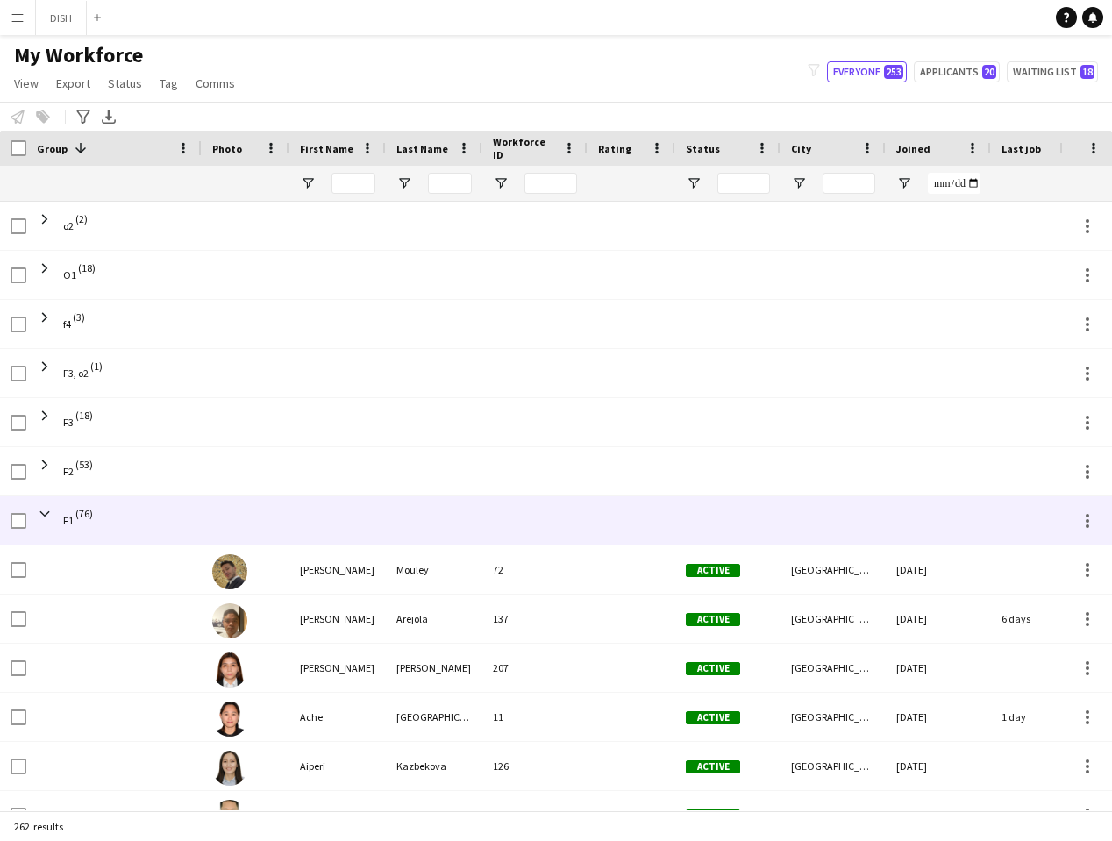
click at [47, 517] on span at bounding box center [45, 514] width 16 height 16
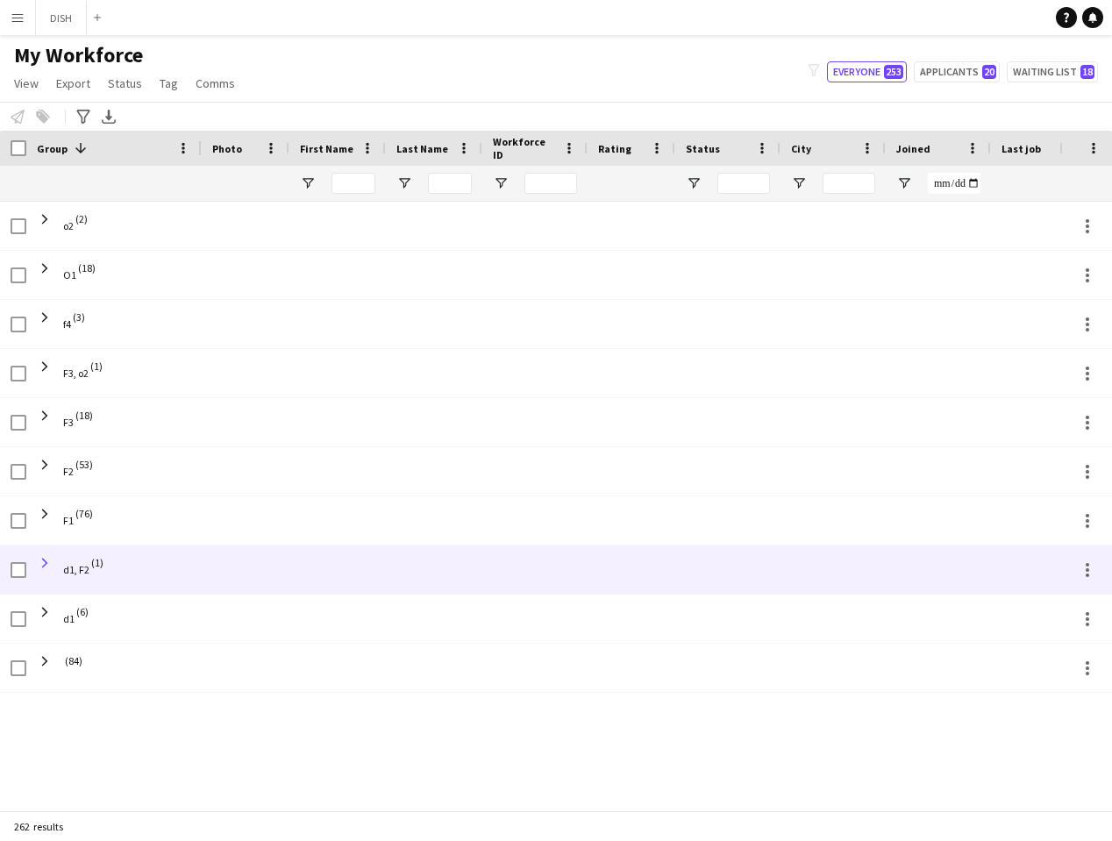
click at [42, 561] on span at bounding box center [45, 563] width 16 height 16
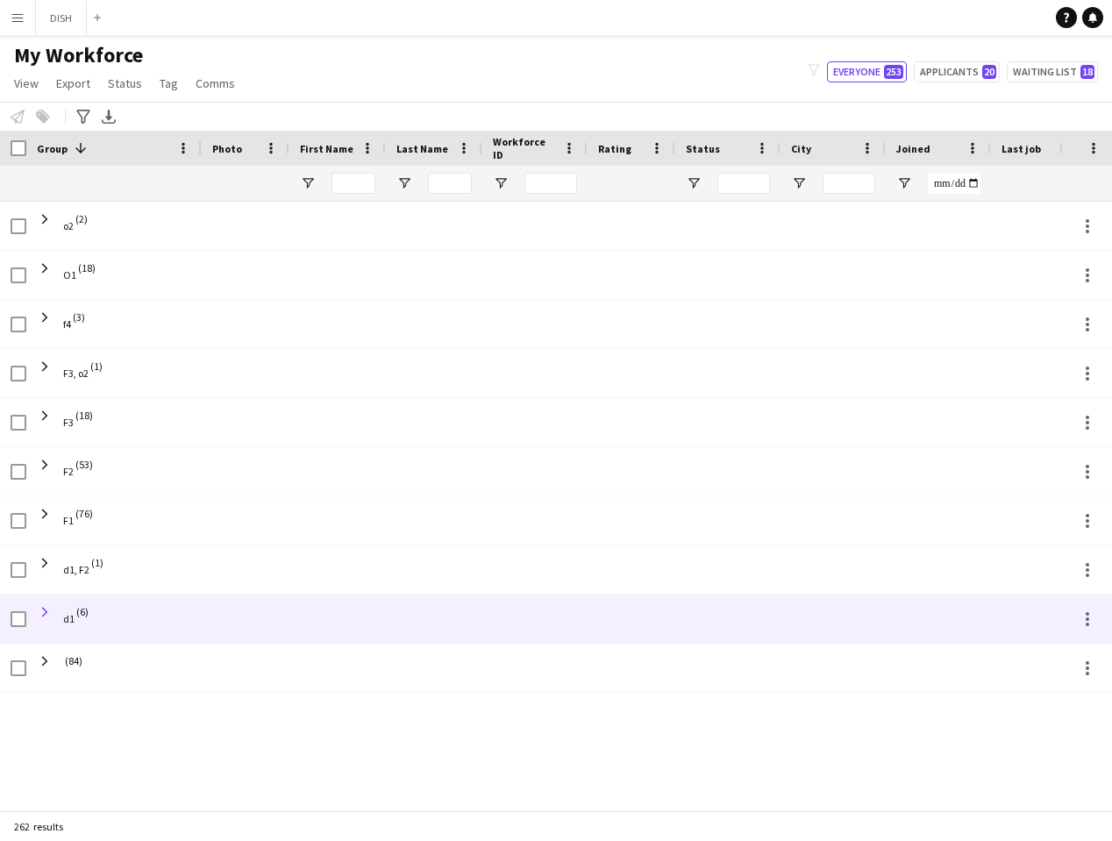
click at [46, 613] on span at bounding box center [45, 612] width 16 height 16
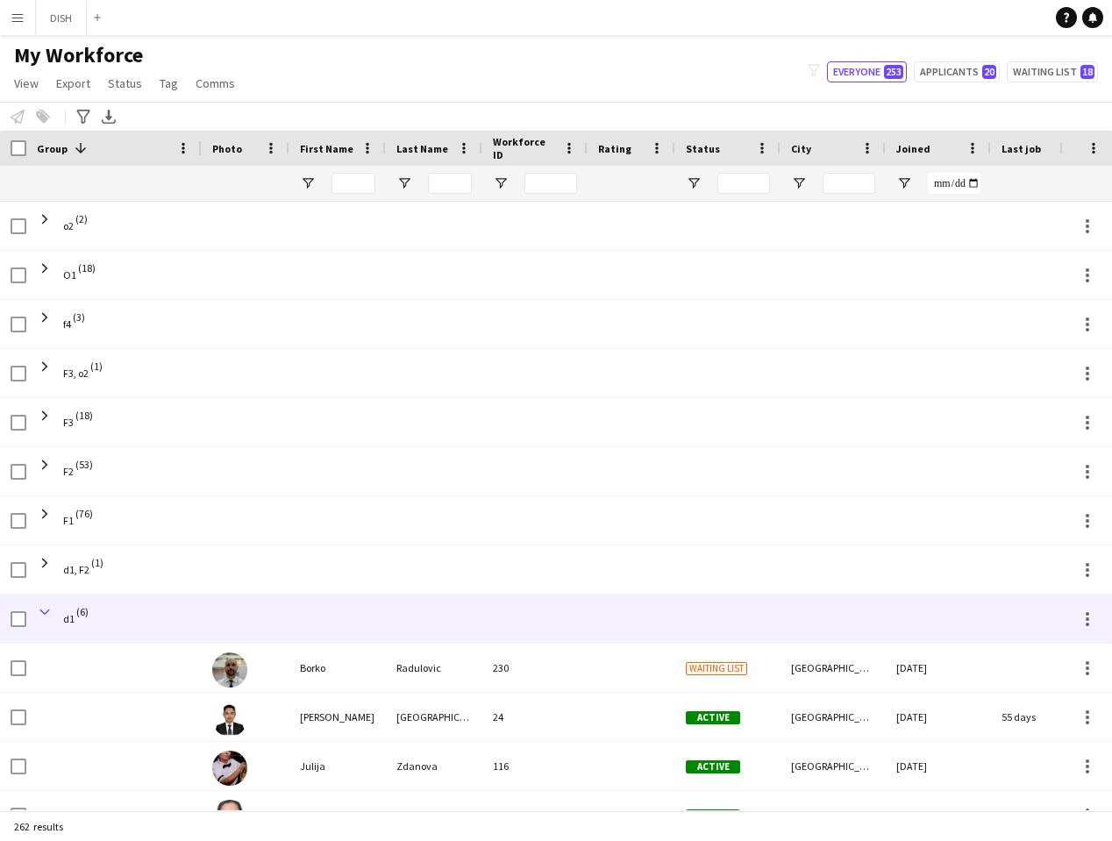
click at [47, 613] on span at bounding box center [45, 612] width 16 height 16
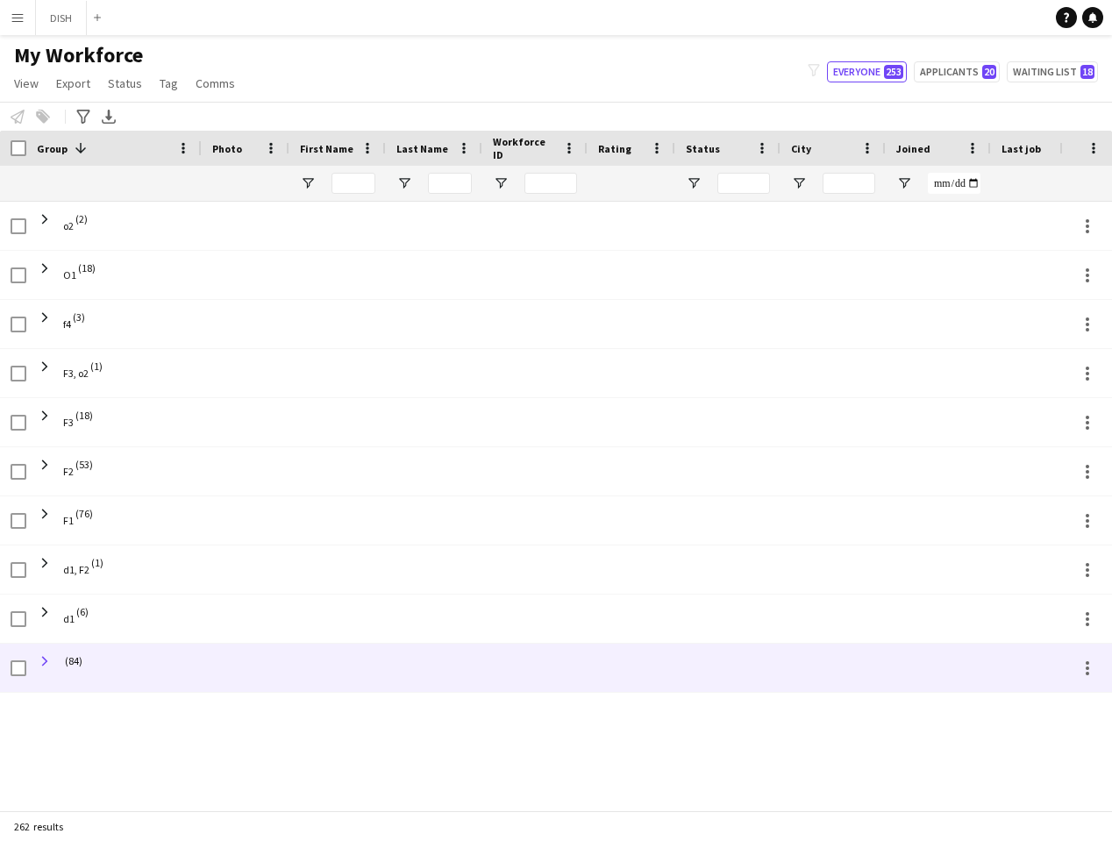
click at [39, 649] on span at bounding box center [45, 662] width 16 height 16
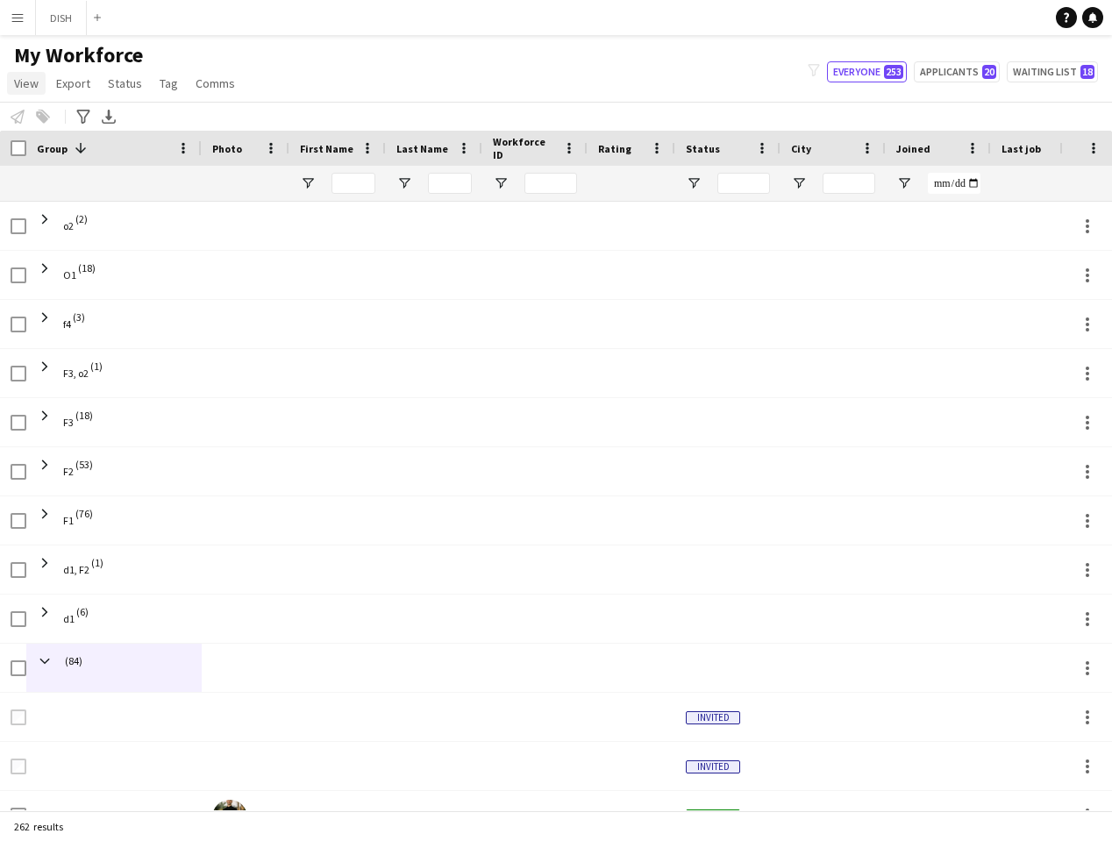
click at [29, 91] on link "View" at bounding box center [26, 83] width 39 height 23
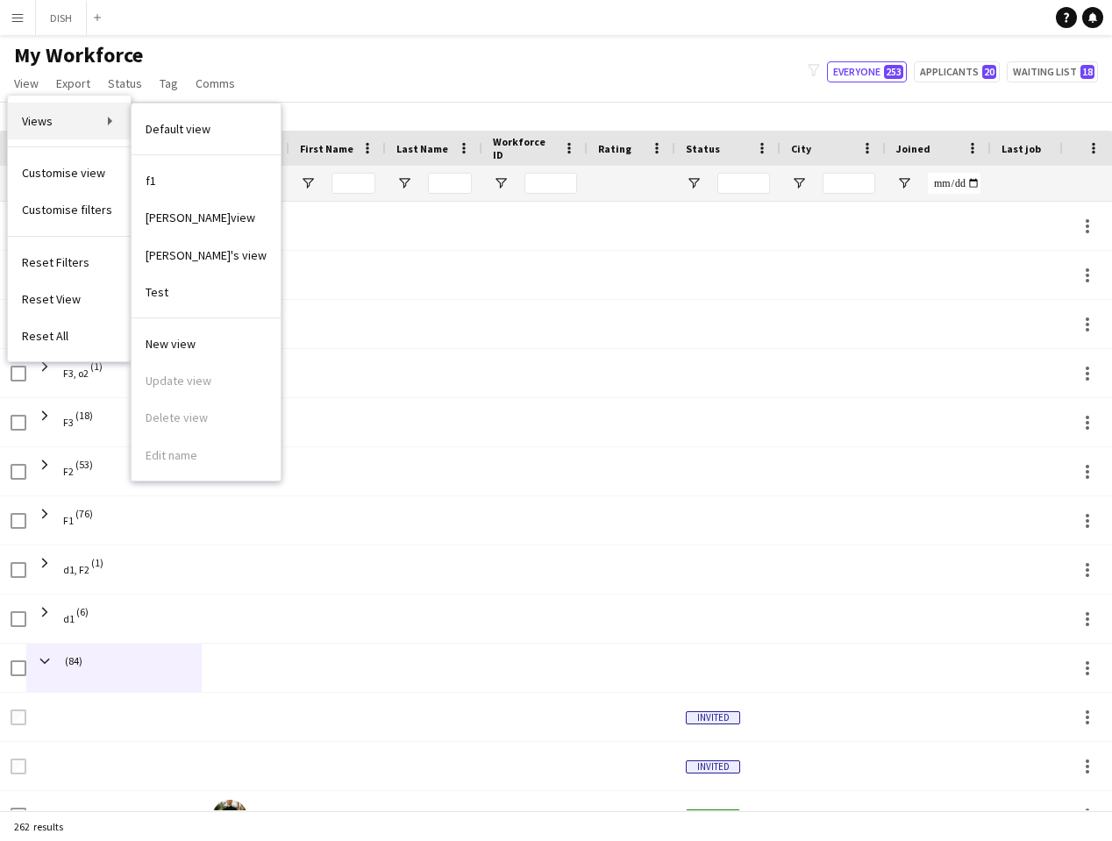
click at [89, 125] on link "Views" at bounding box center [69, 121] width 123 height 37
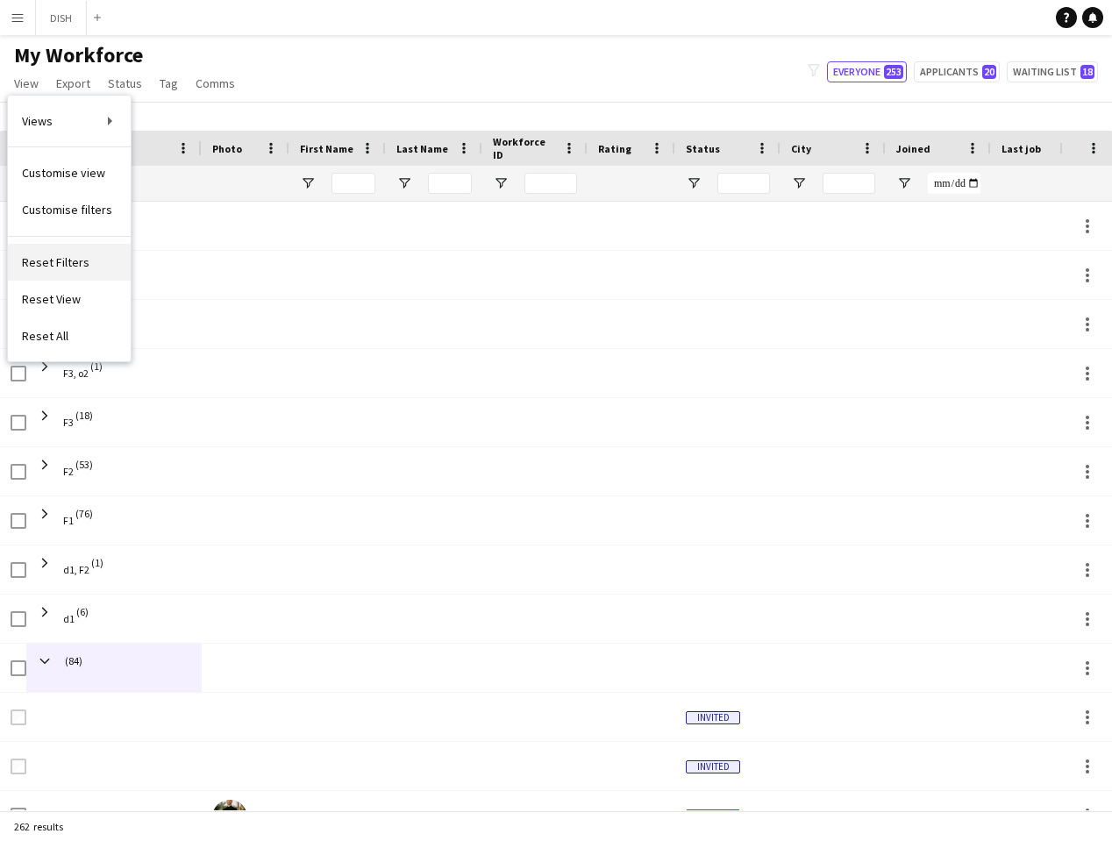
click at [80, 261] on span "Reset Filters" at bounding box center [56, 262] width 68 height 16
type input "**********"
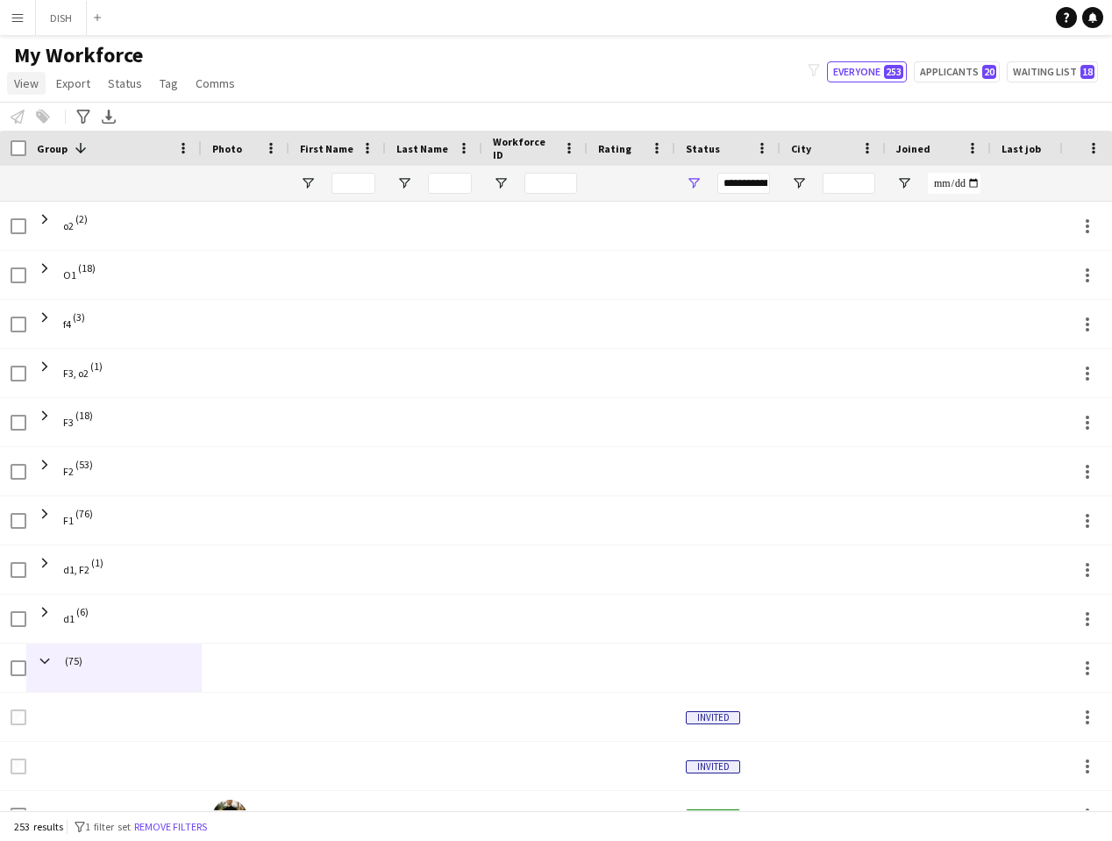
click at [29, 90] on link "View" at bounding box center [26, 83] width 39 height 23
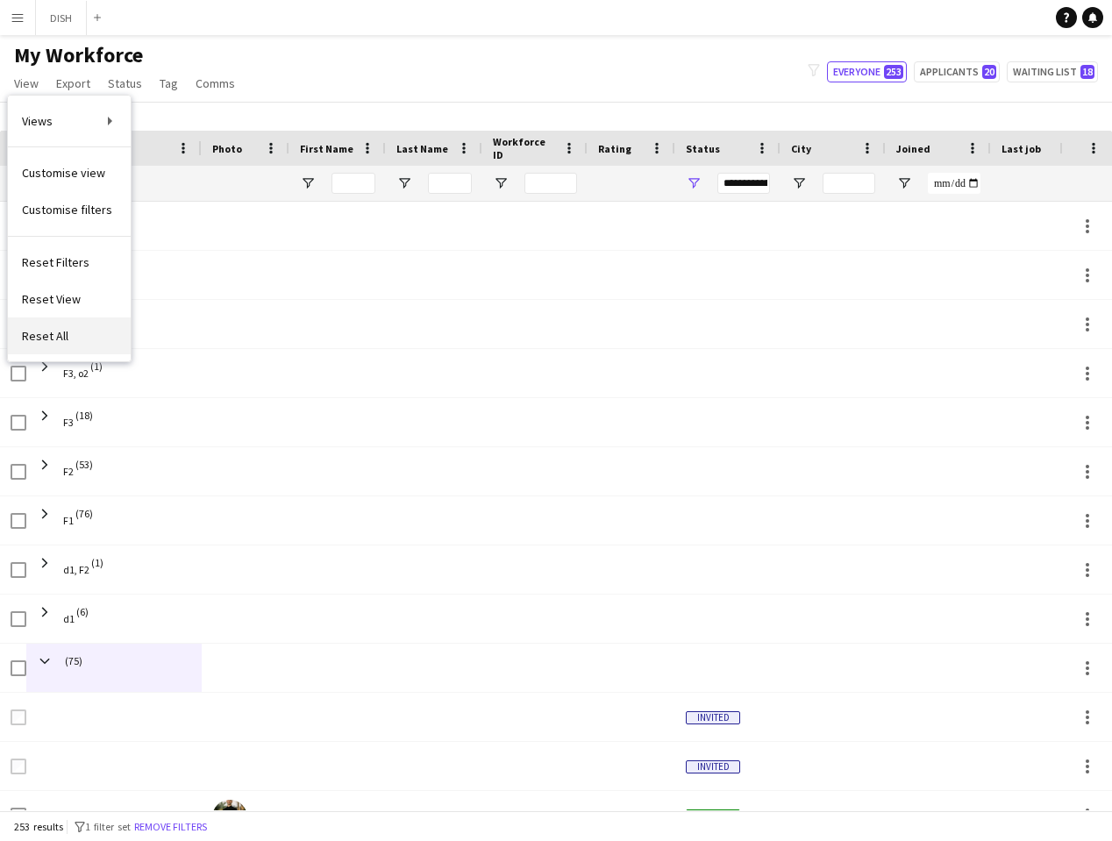
click at [76, 335] on link "Reset All" at bounding box center [69, 336] width 123 height 37
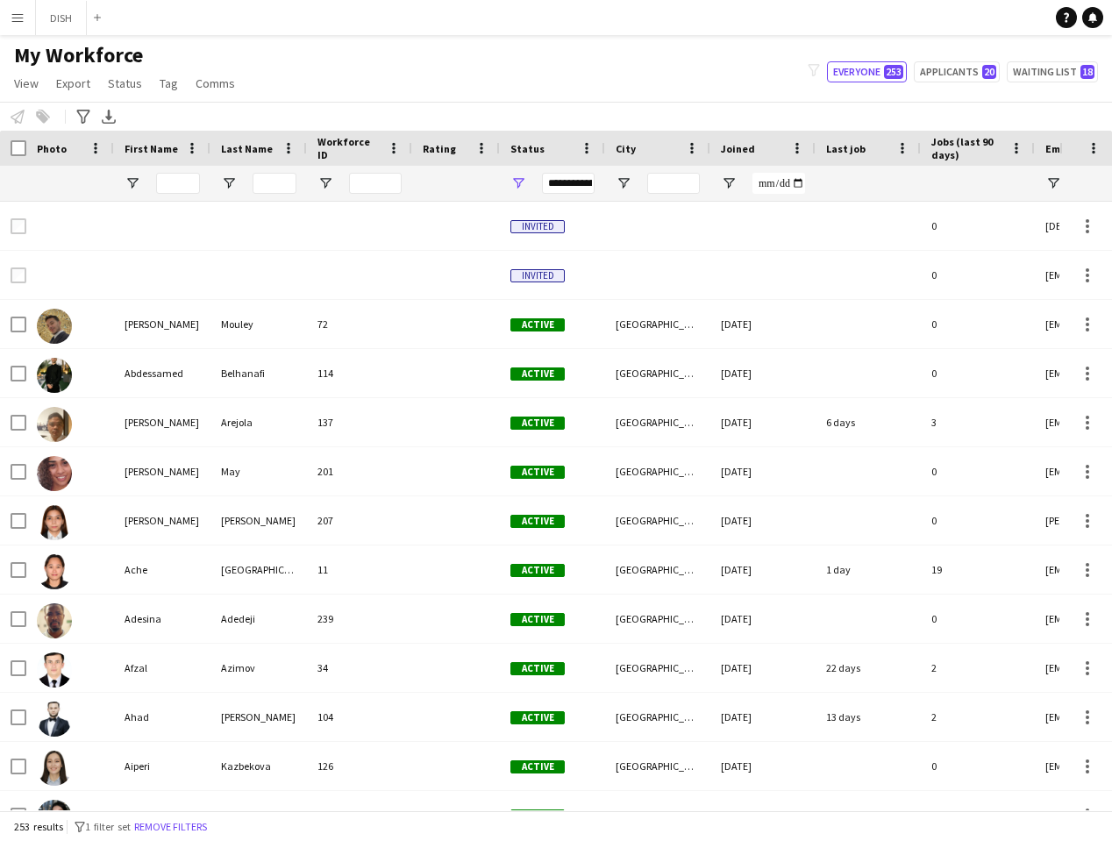
click at [24, 17] on app-icon "Menu" at bounding box center [18, 18] width 14 height 14
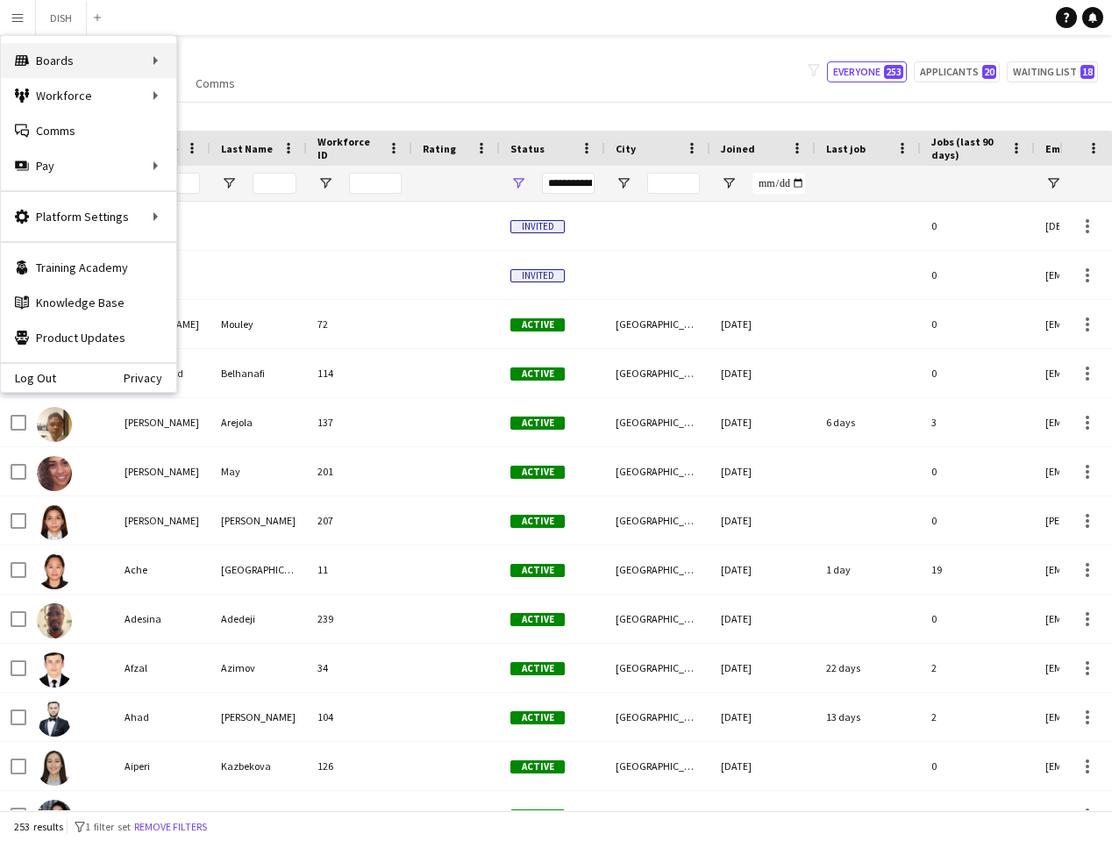
click at [48, 61] on div "Boards Boards" at bounding box center [88, 60] width 175 height 35
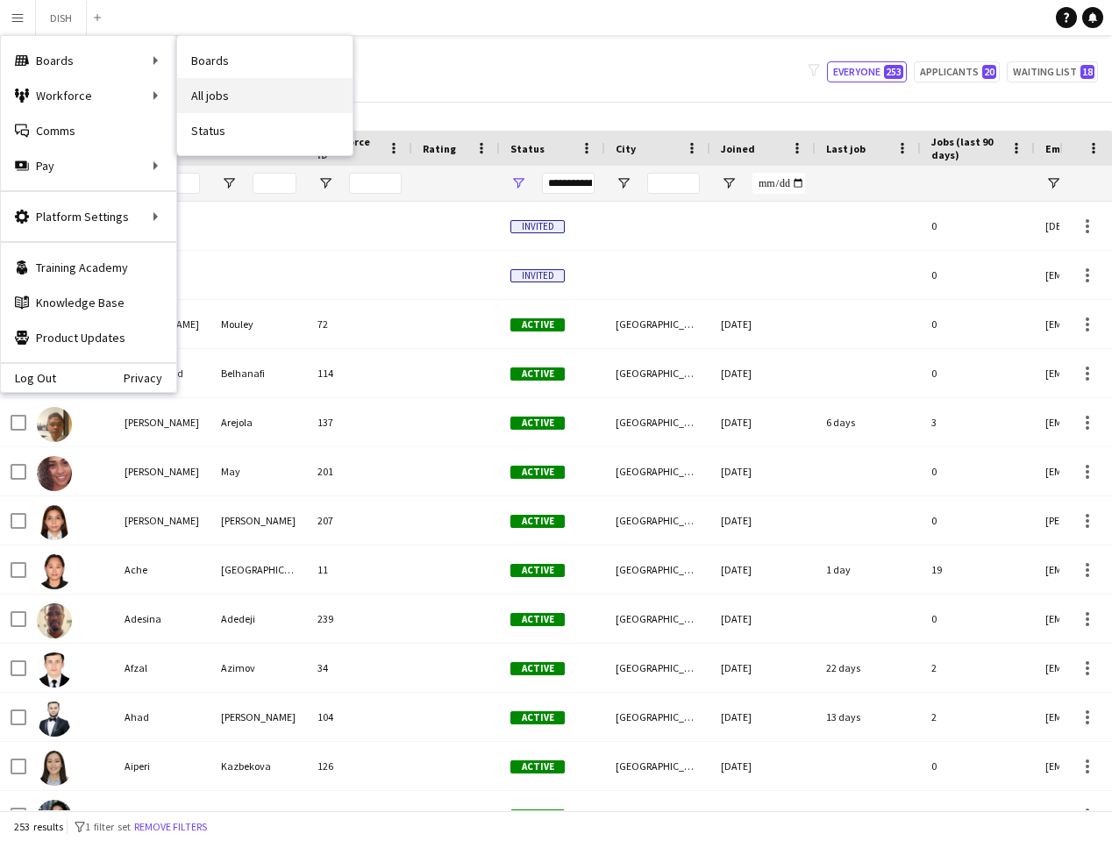
click at [212, 97] on link "All jobs" at bounding box center [264, 95] width 175 height 35
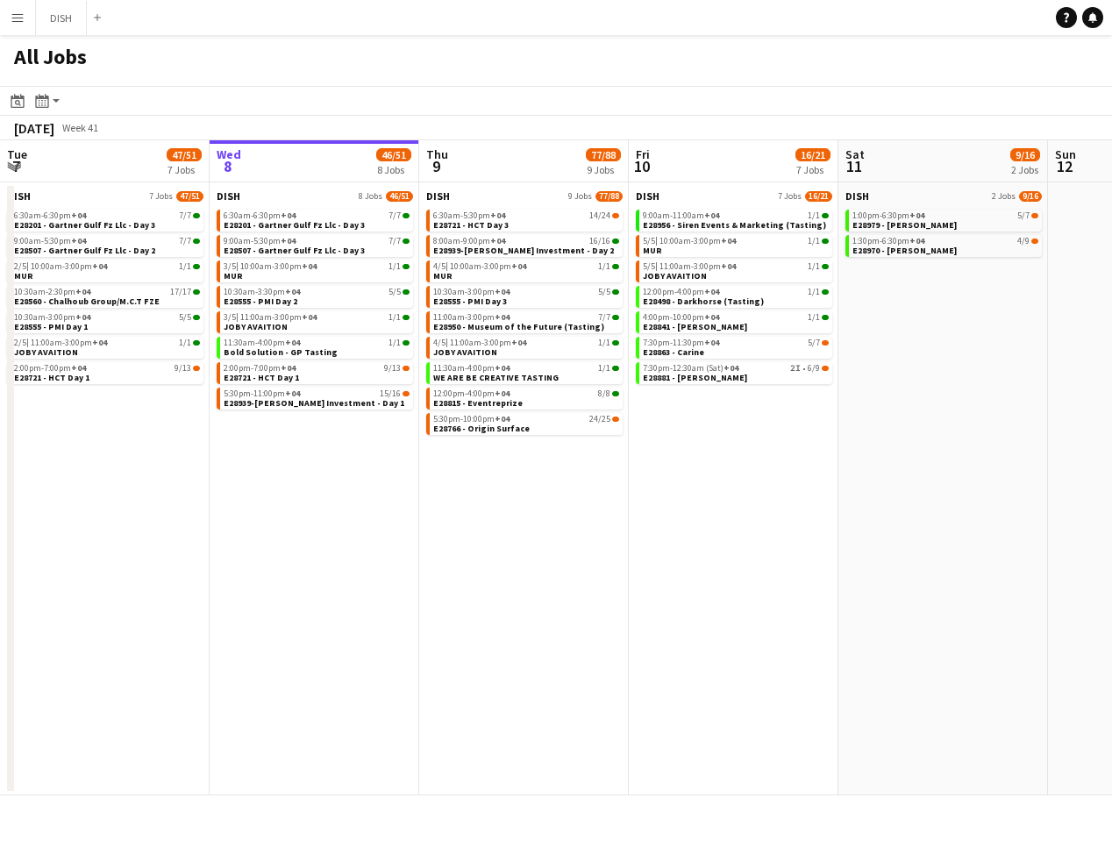
click at [18, 16] on app-icon "Menu" at bounding box center [18, 18] width 14 height 14
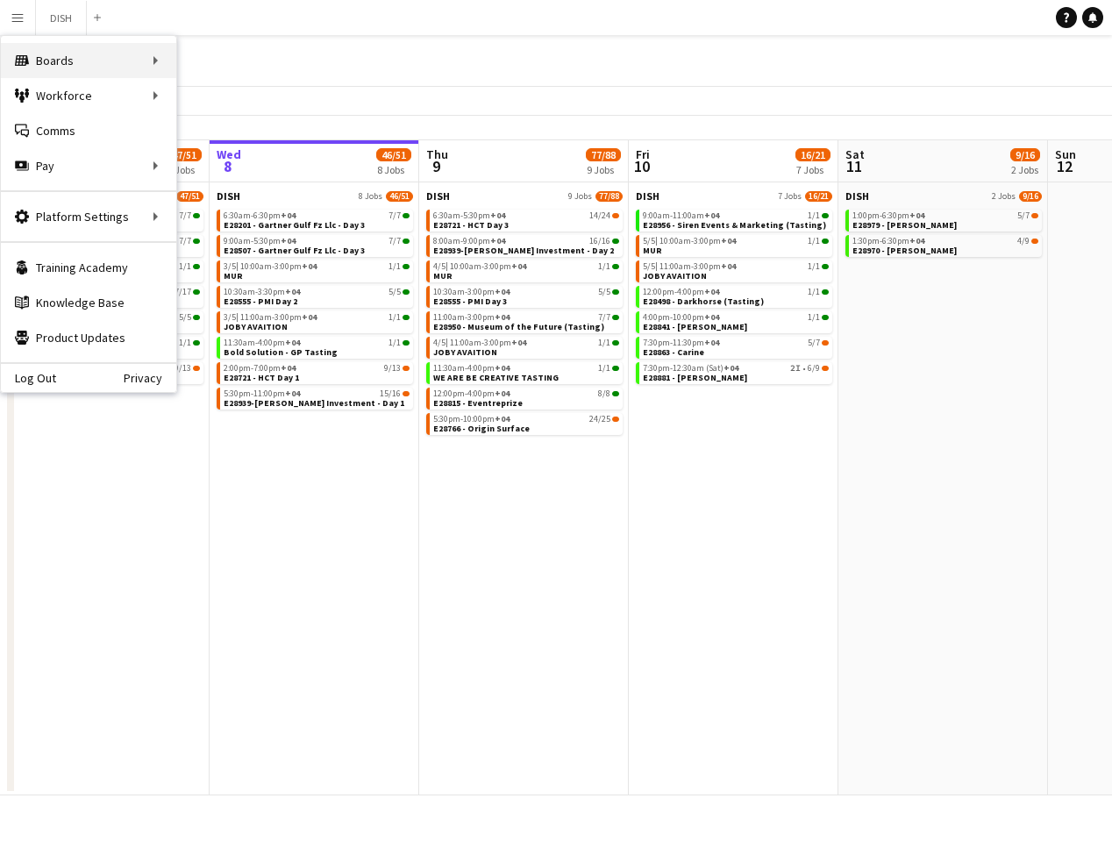
click at [121, 63] on div "Boards Boards" at bounding box center [88, 60] width 175 height 35
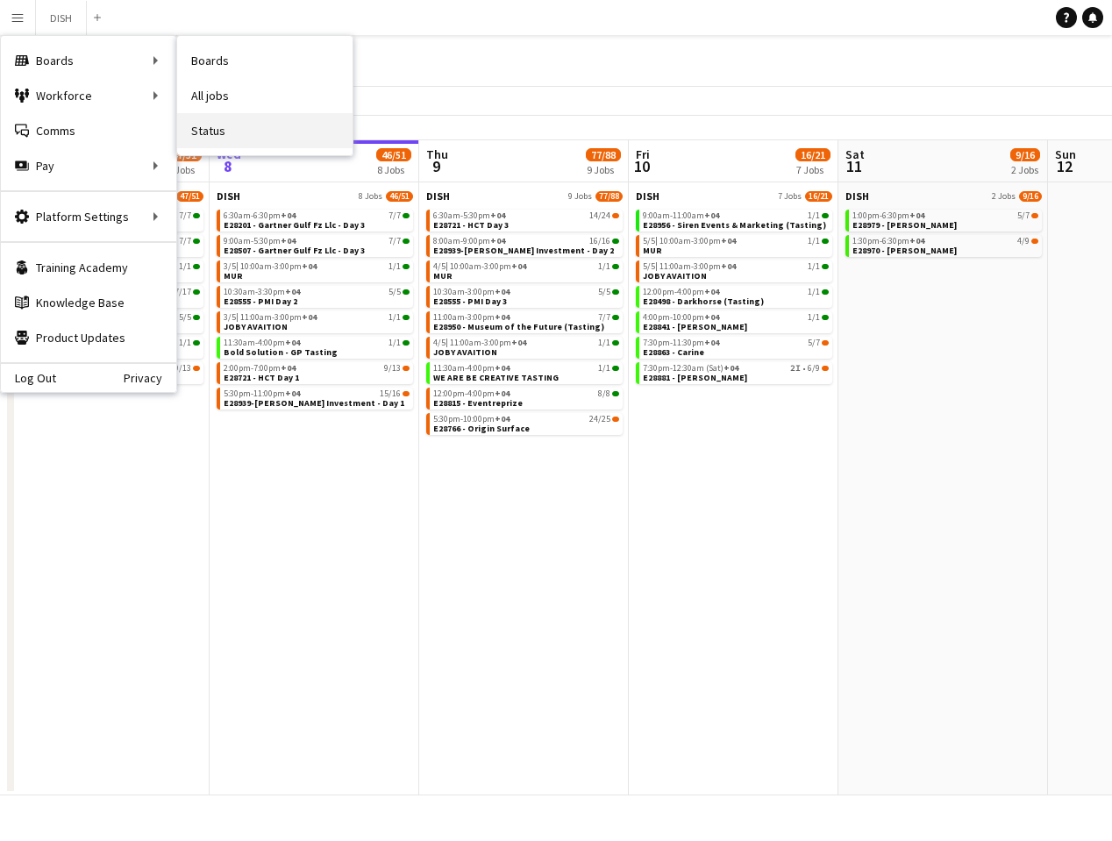
click at [219, 131] on link "Status" at bounding box center [264, 130] width 175 height 35
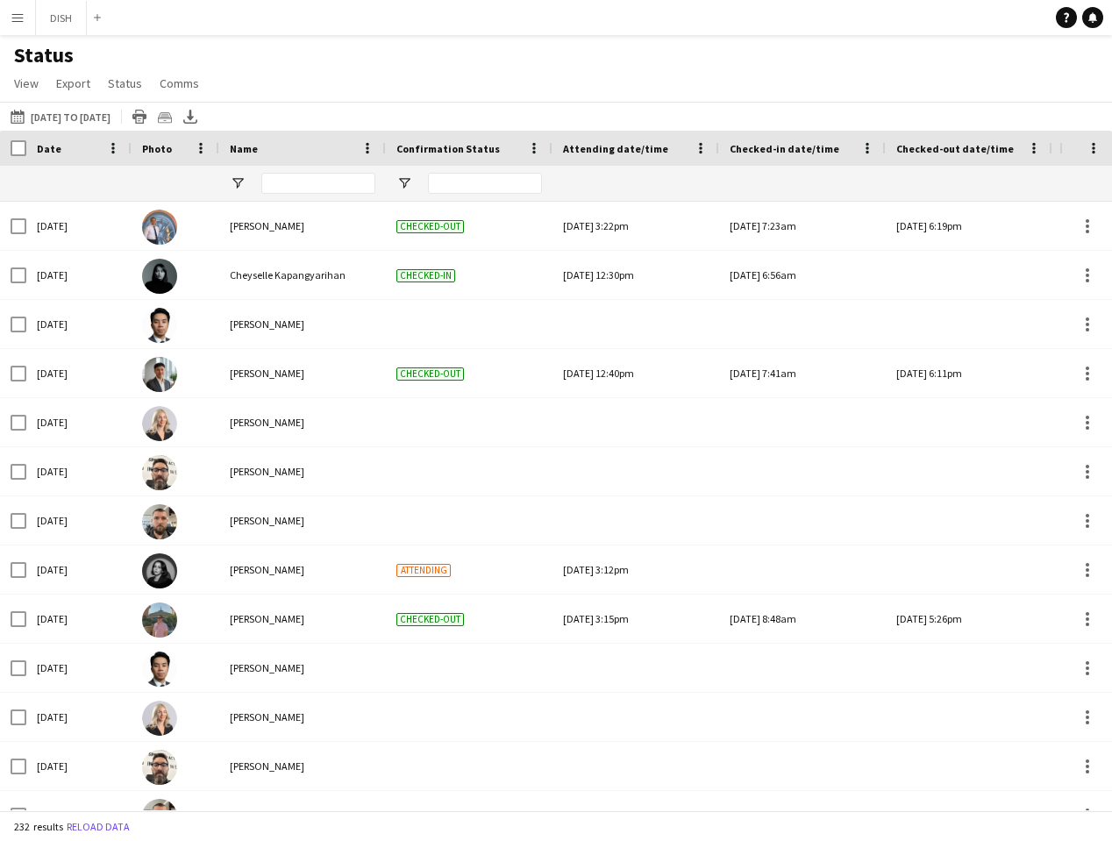
click at [17, 10] on button "Menu" at bounding box center [17, 17] width 35 height 35
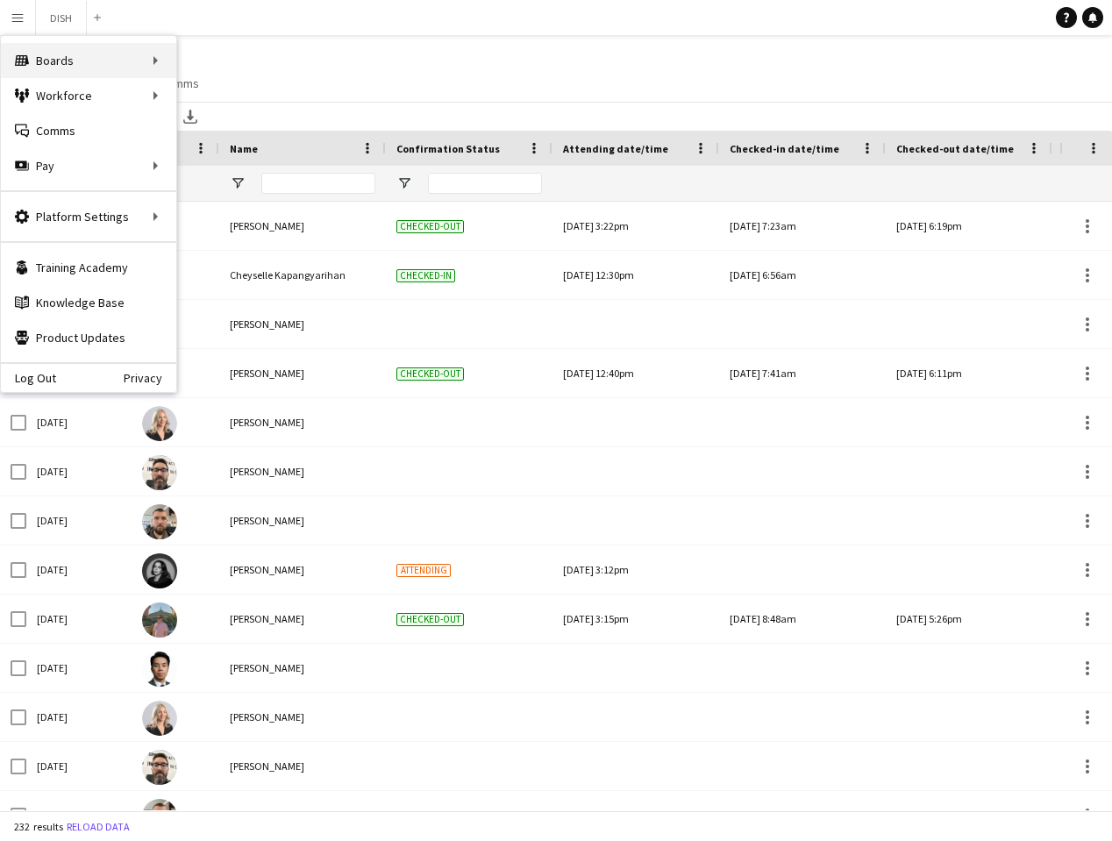
click at [141, 63] on div "Boards Boards" at bounding box center [88, 60] width 175 height 35
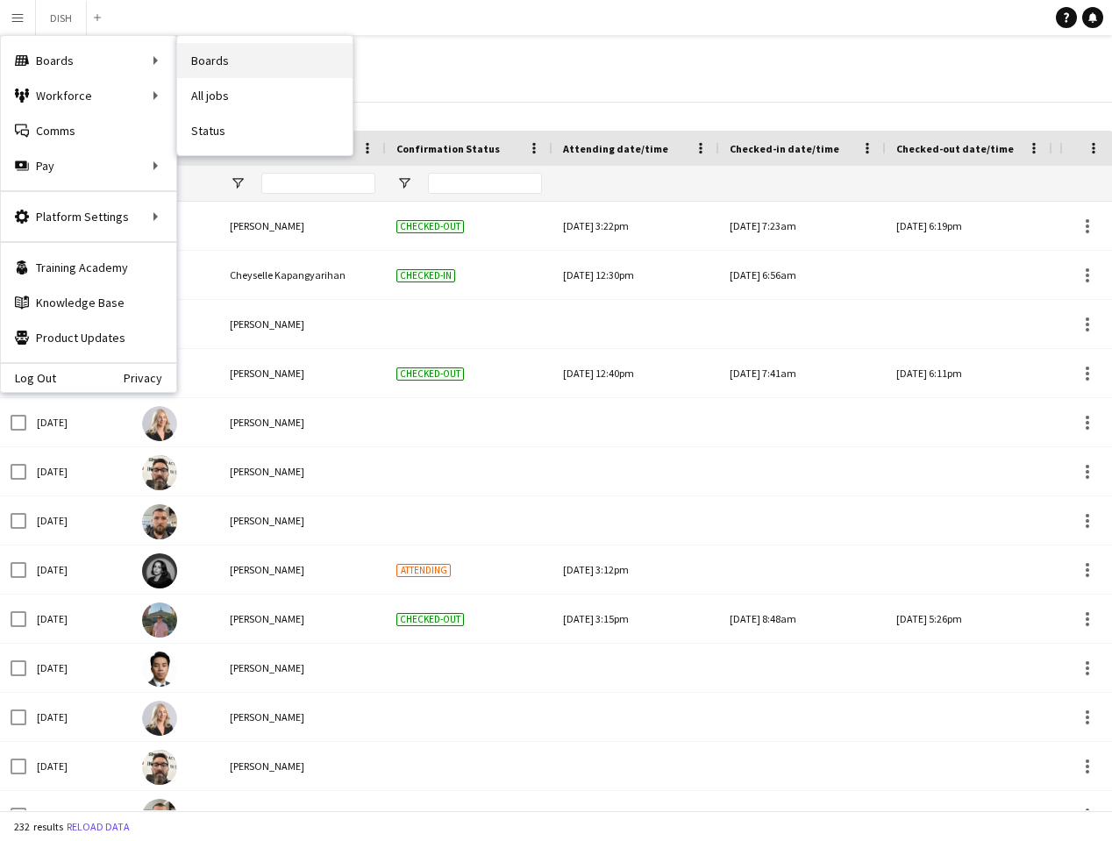
click at [219, 61] on link "Boards" at bounding box center [264, 60] width 175 height 35
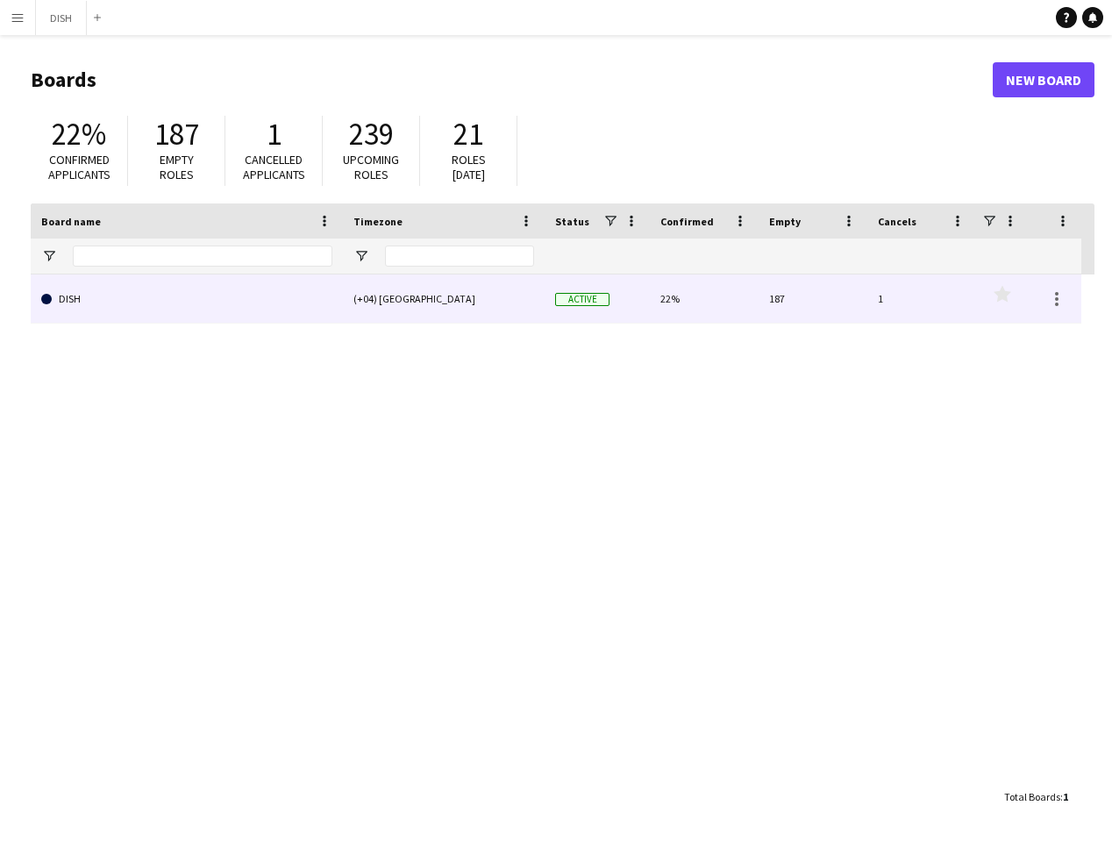
click at [61, 297] on link "DISH" at bounding box center [186, 299] width 291 height 49
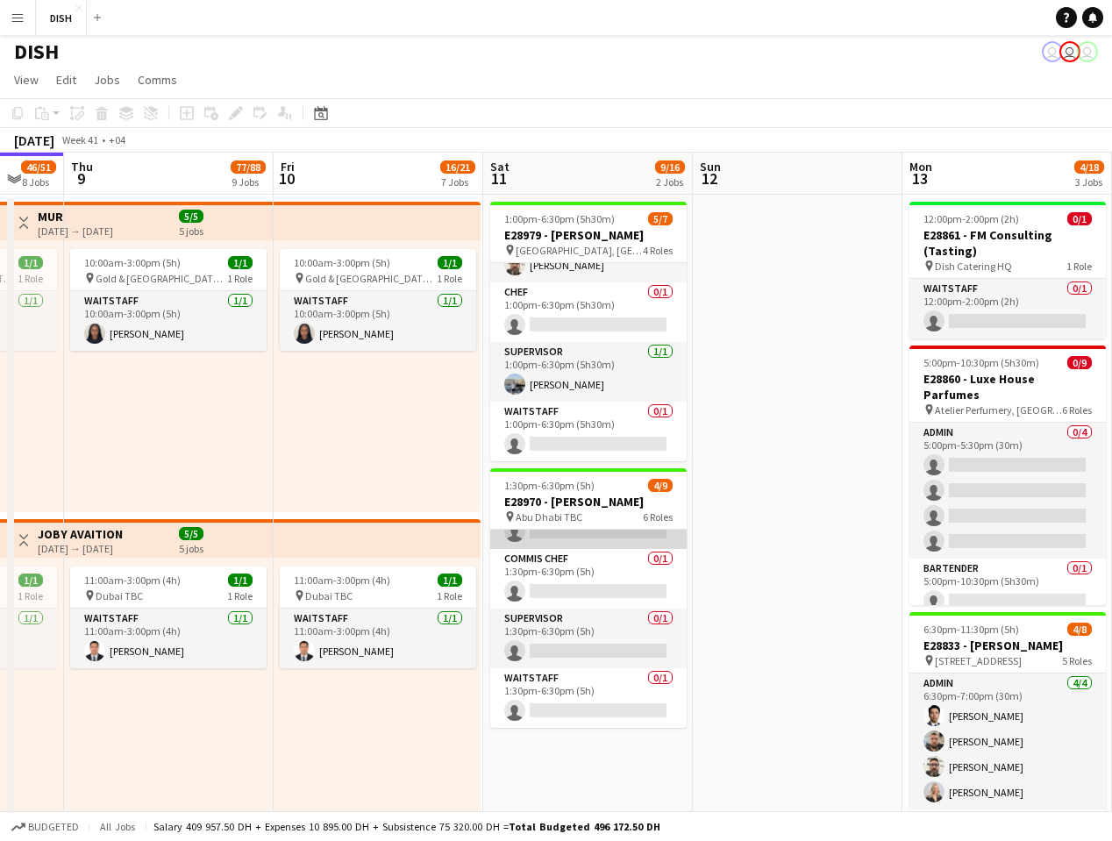
scroll to position [236, 0]
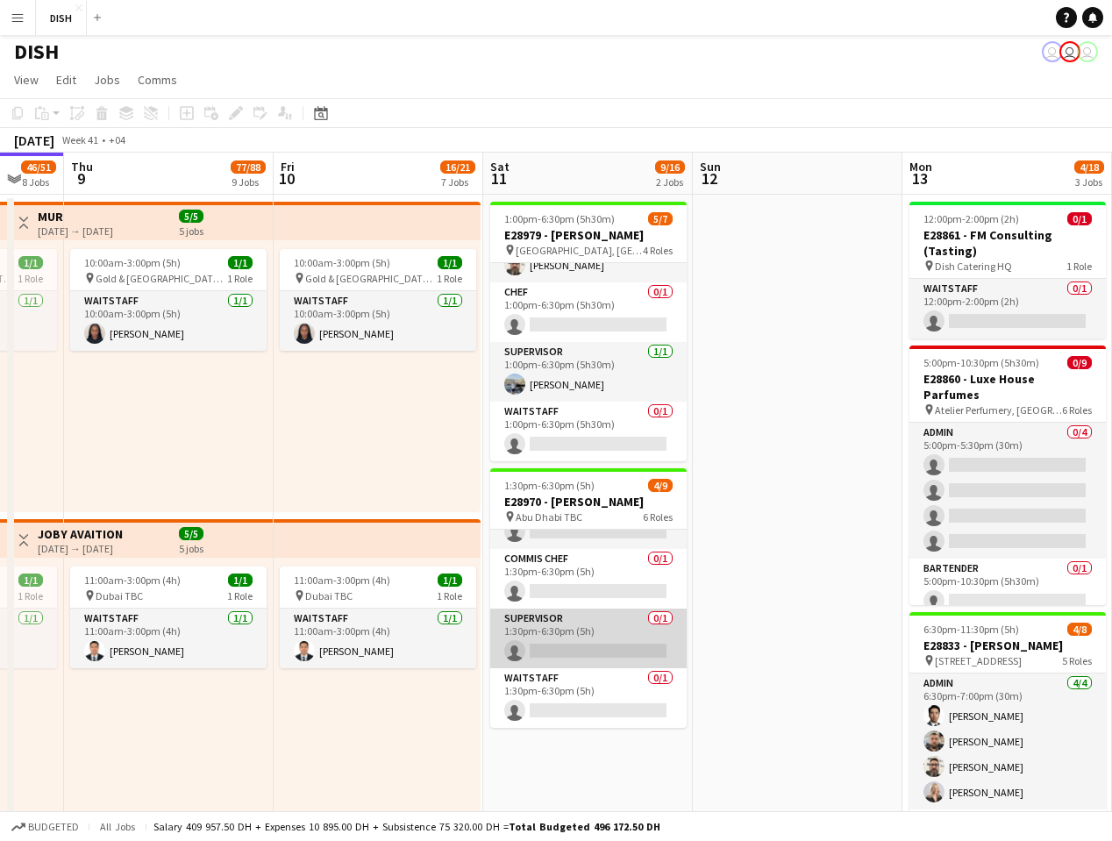
click at [591, 643] on app-card-role "Supervisor 0/1 1:30pm-6:30pm (5h) single-neutral-actions" at bounding box center [588, 639] width 197 height 60
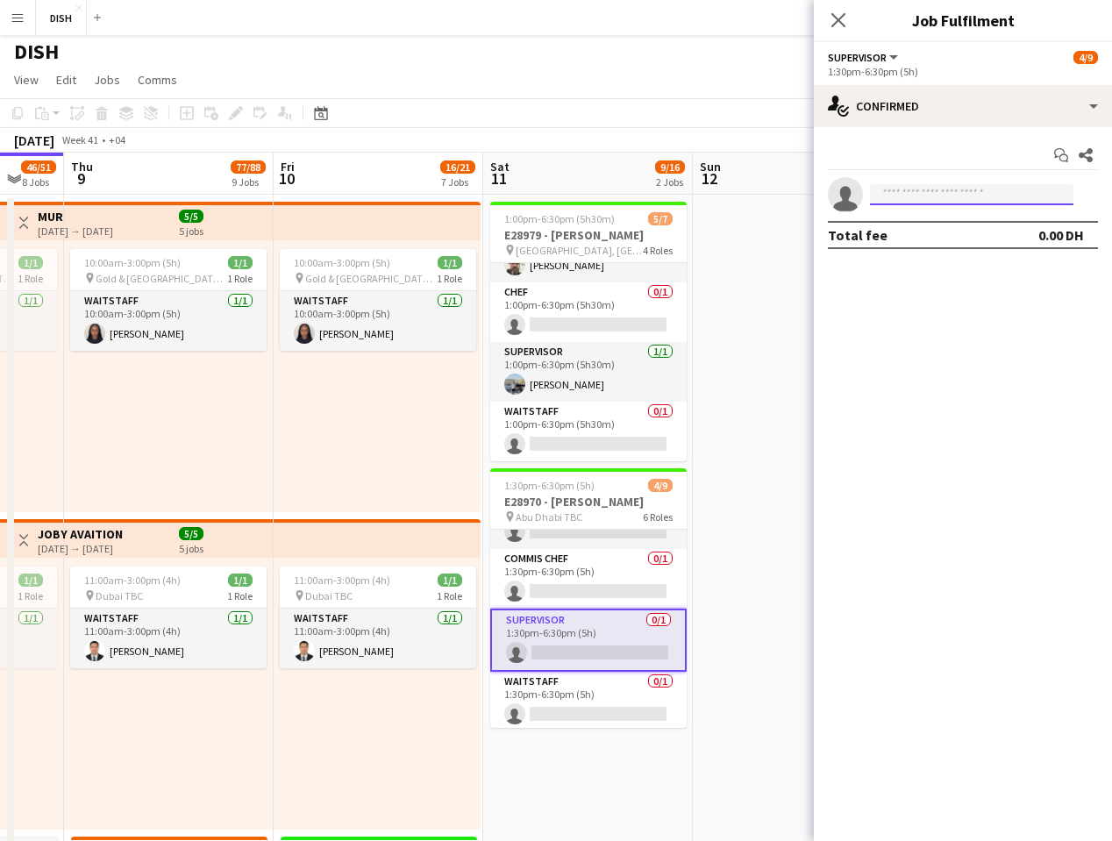
click at [633, 196] on input at bounding box center [972, 194] width 204 height 21
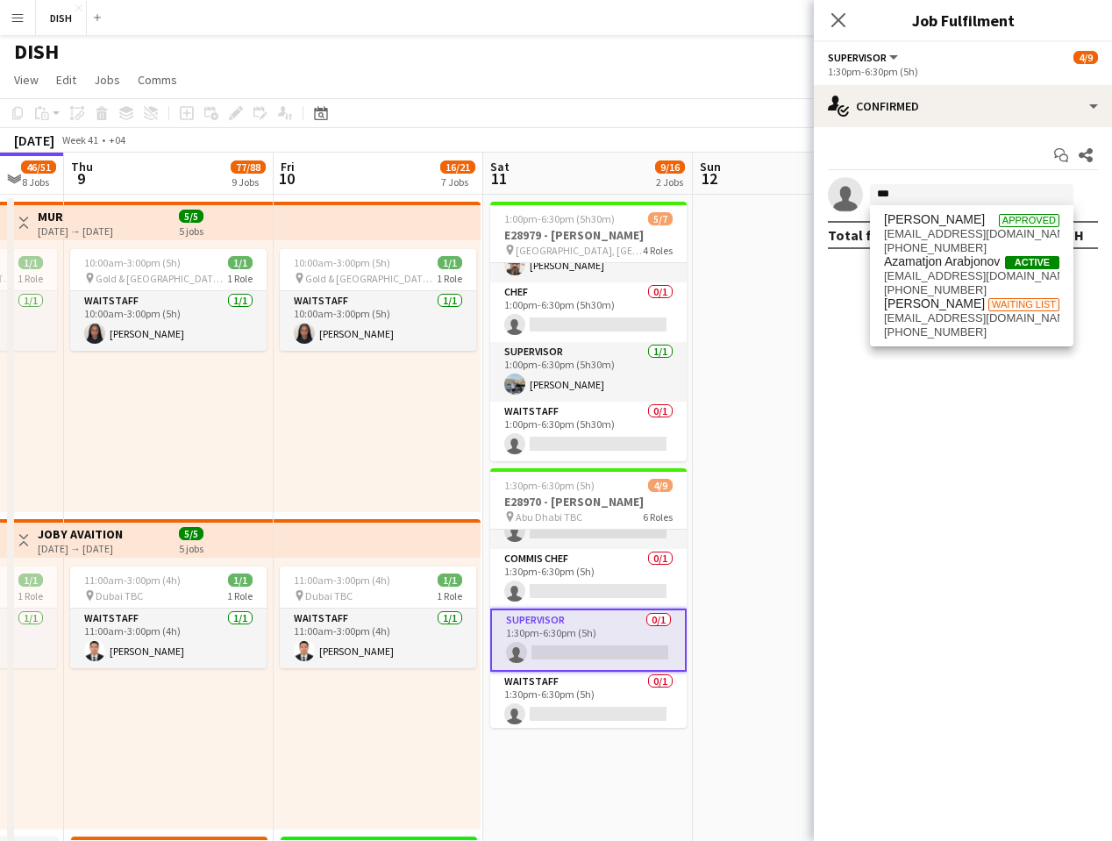
click at [633, 438] on mat-expansion-panel "check Confirmed Start chat Share single-neutral-actions *** Total fee 0.00 DH" at bounding box center [963, 484] width 298 height 714
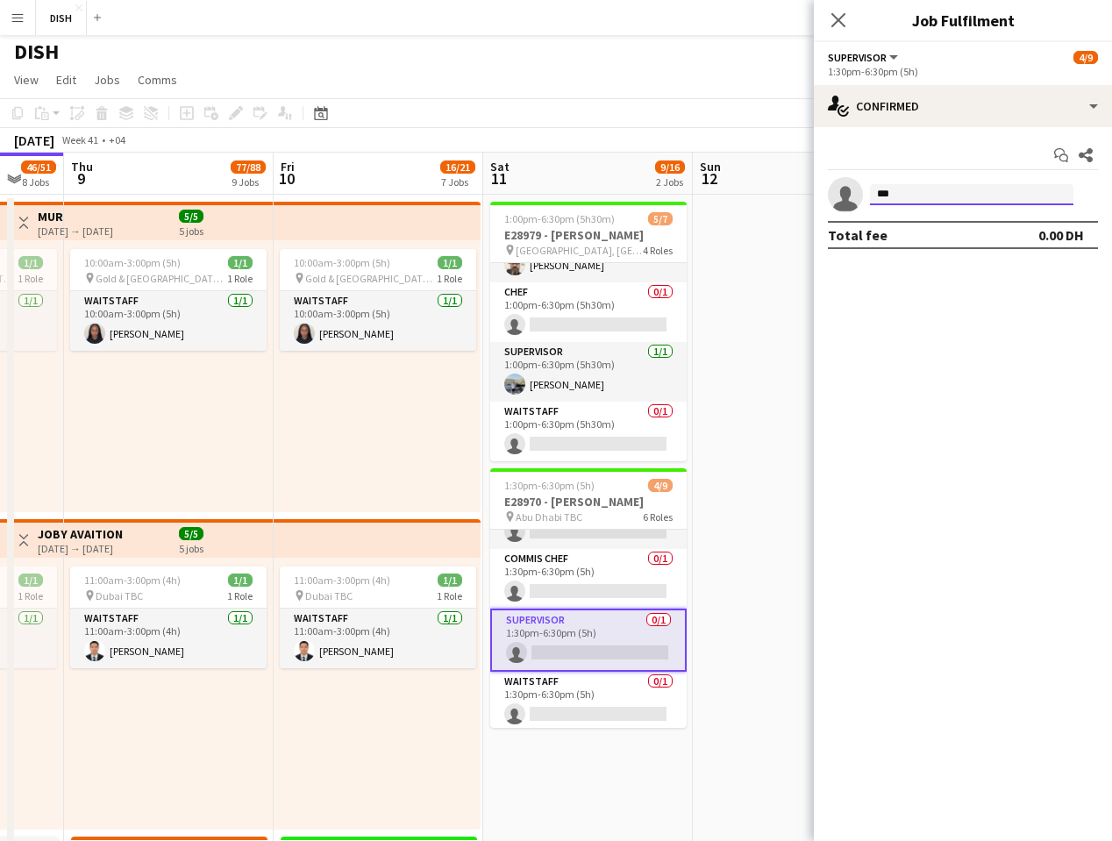
click at [633, 193] on input "***" at bounding box center [972, 194] width 204 height 21
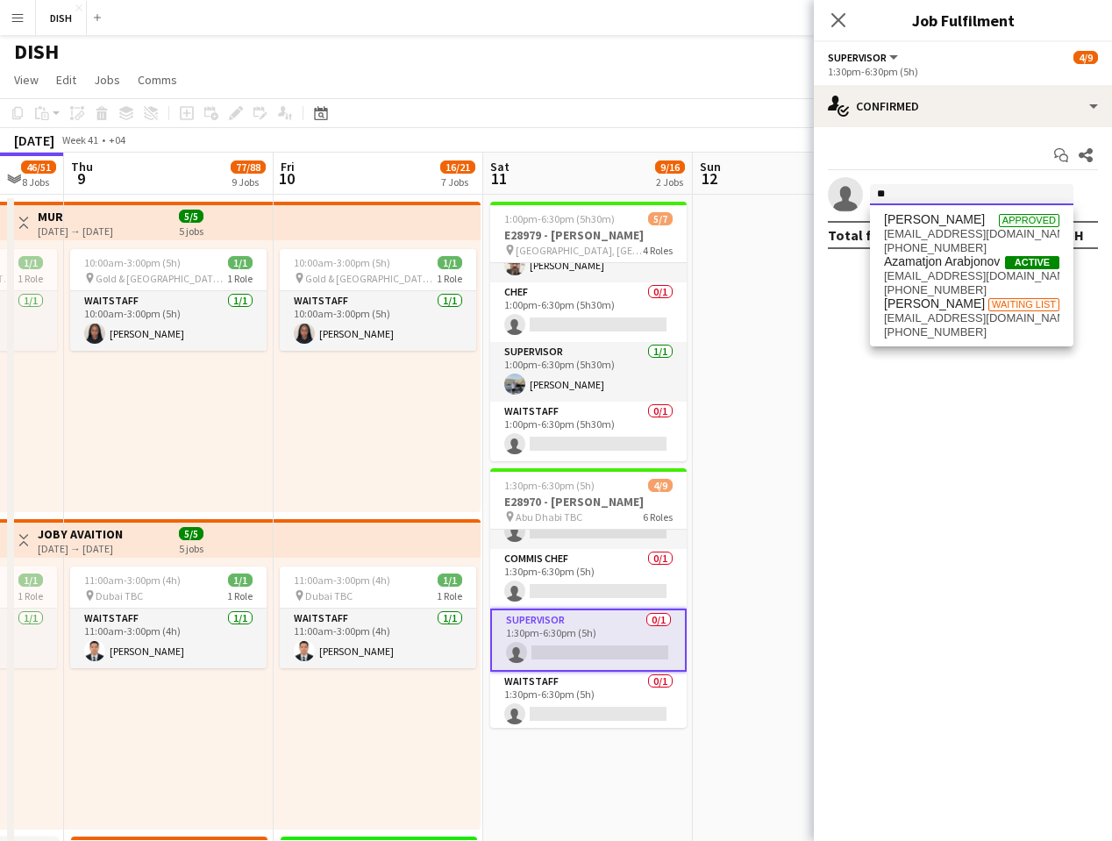
type input "*"
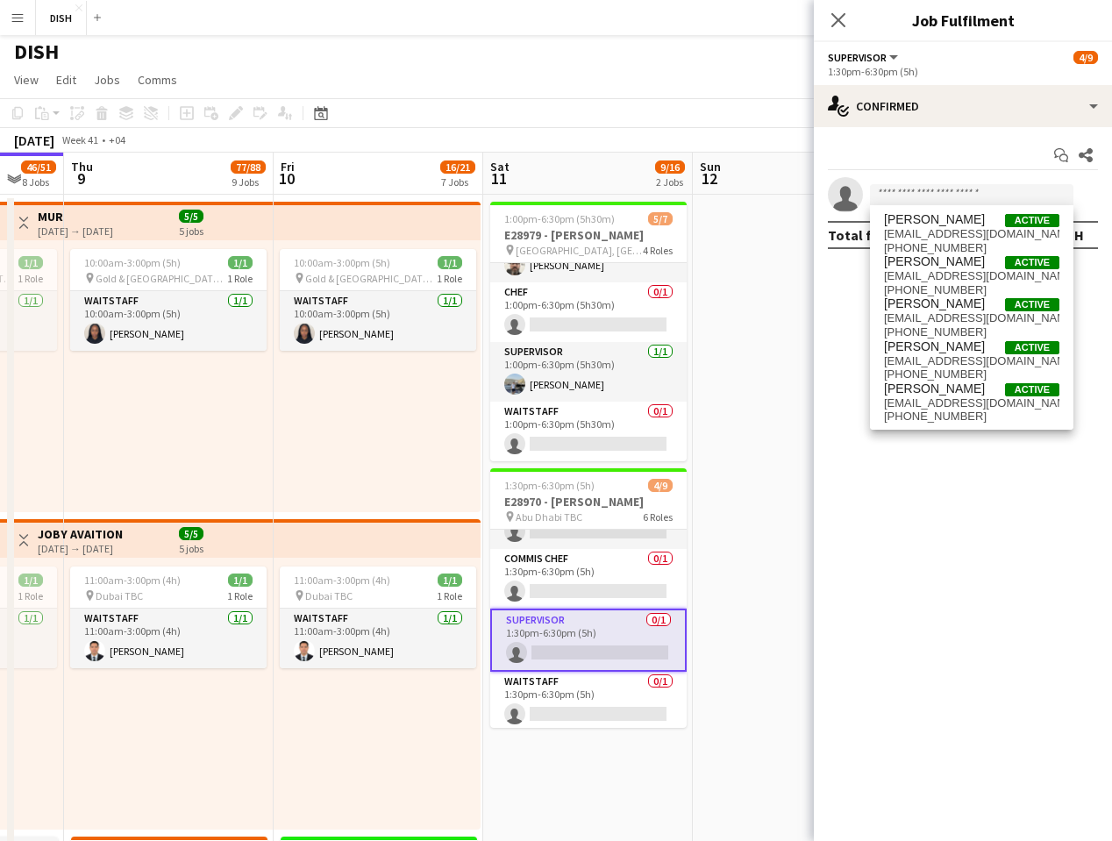
click at [633, 447] on mat-expansion-panel "check Confirmed Start chat Share single-neutral-actions Total fee 0.00 DH" at bounding box center [963, 484] width 298 height 714
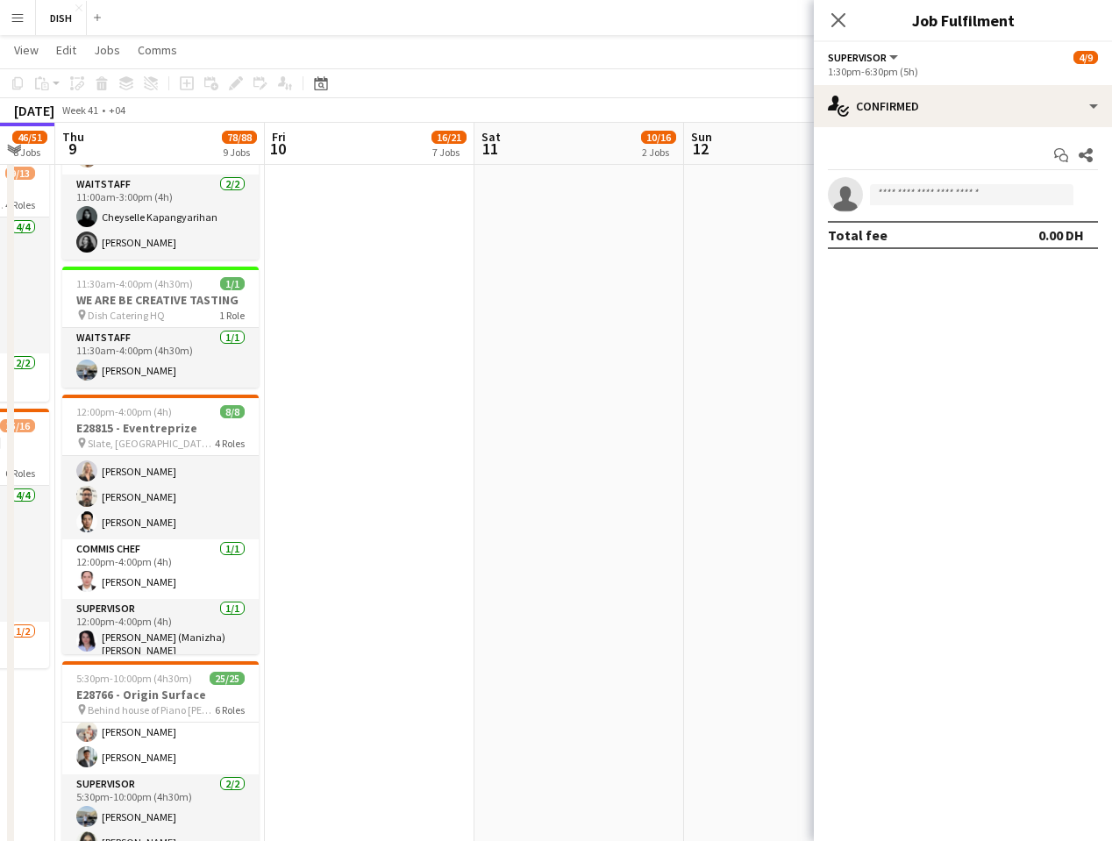
scroll to position [61, 0]
